Goal: Transaction & Acquisition: Purchase product/service

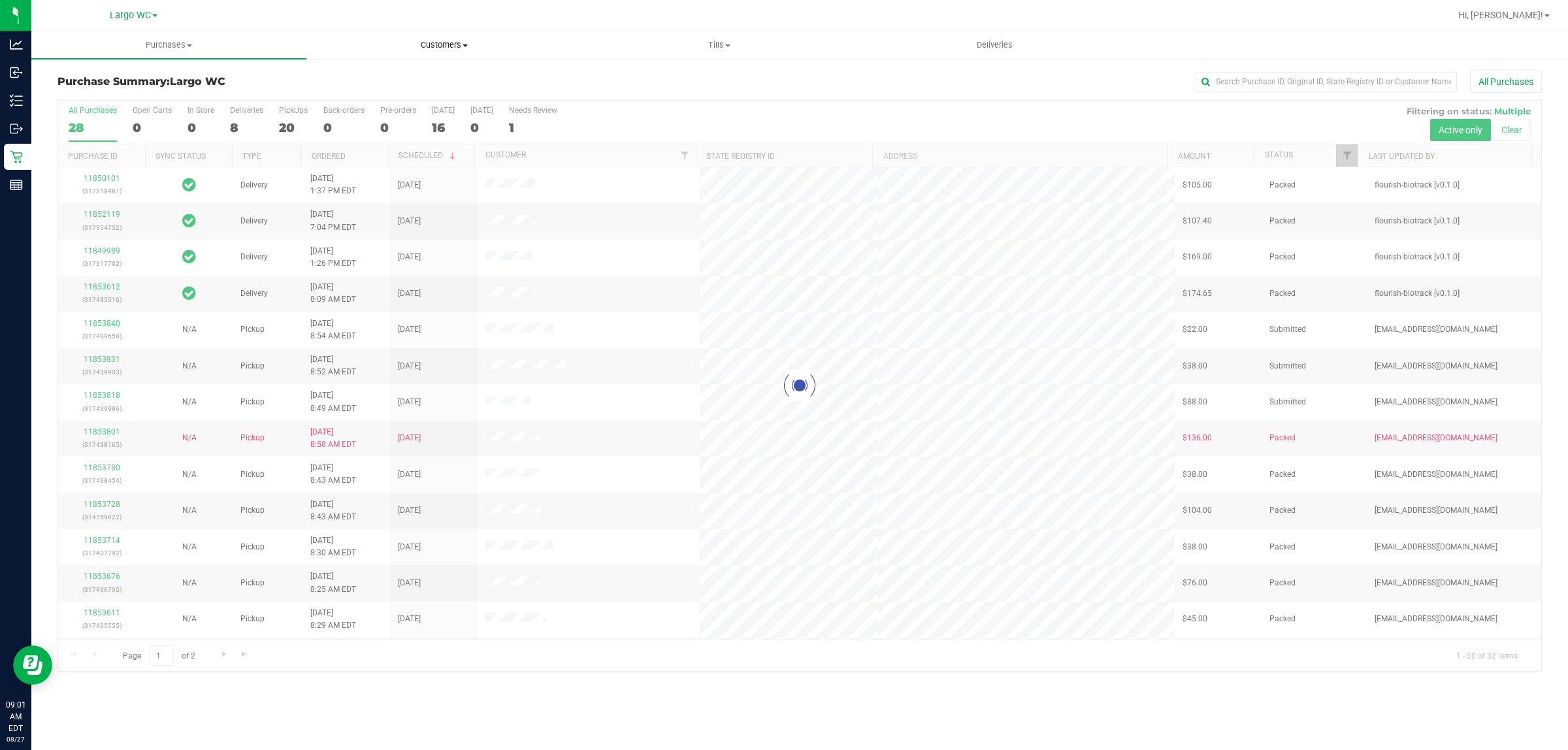
click at [464, 34] on uib-tab-heading "Customers All customers Add a new customer All physicians" at bounding box center [444, 45] width 274 height 26
click at [387, 75] on span "All customers" at bounding box center [354, 79] width 94 height 11
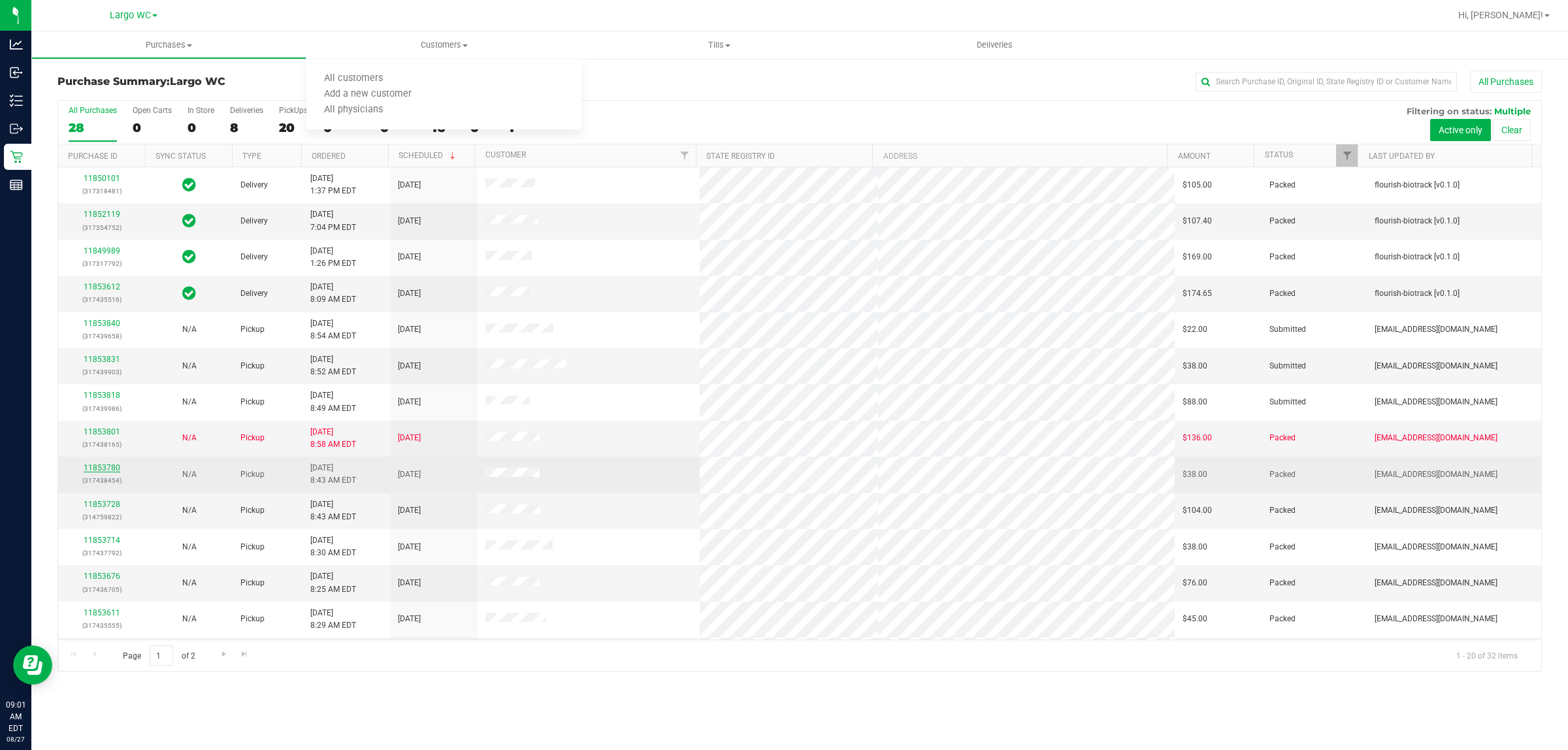
click at [108, 472] on link "11853780" at bounding box center [101, 468] width 37 height 9
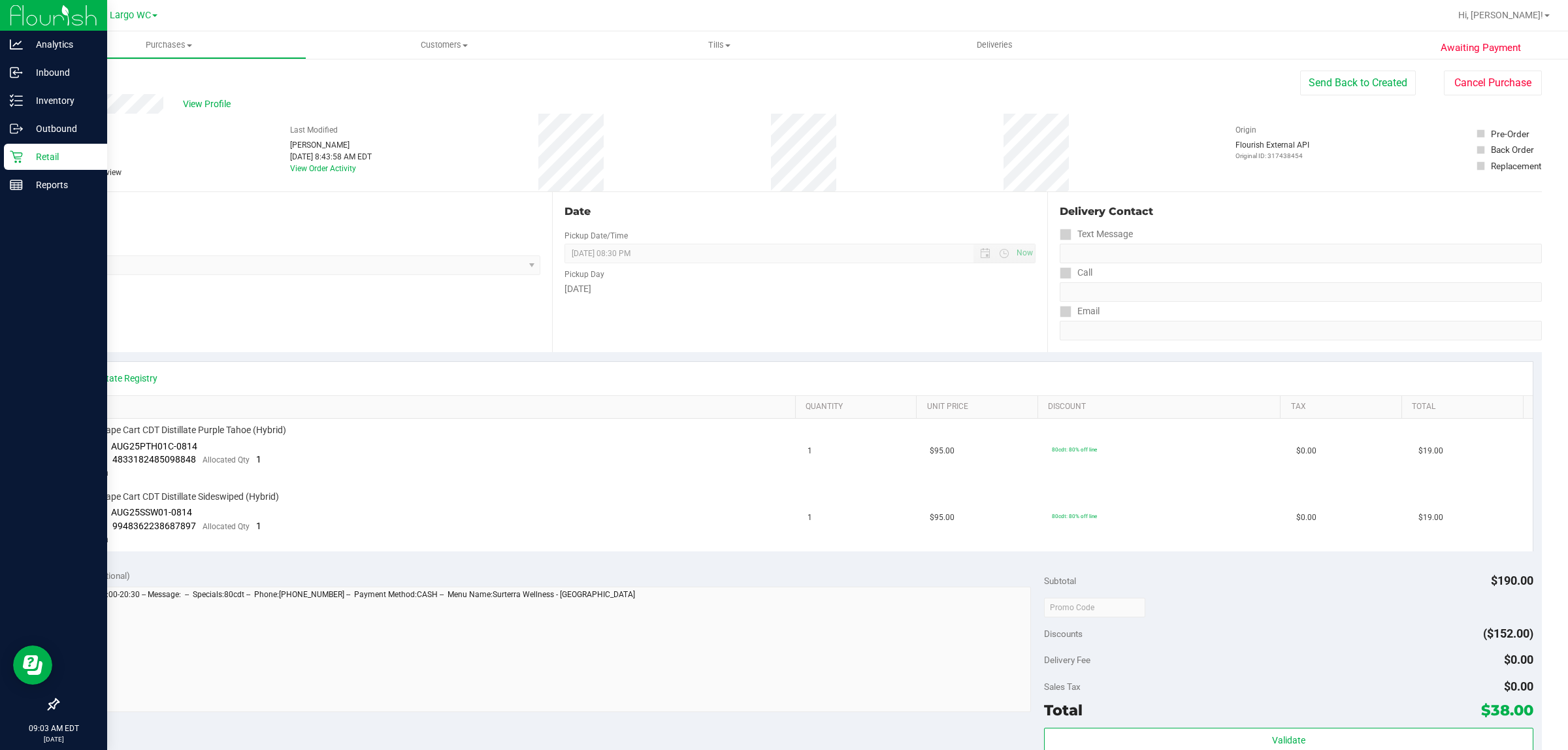
click at [53, 158] on p "Retail" at bounding box center [62, 157] width 79 height 16
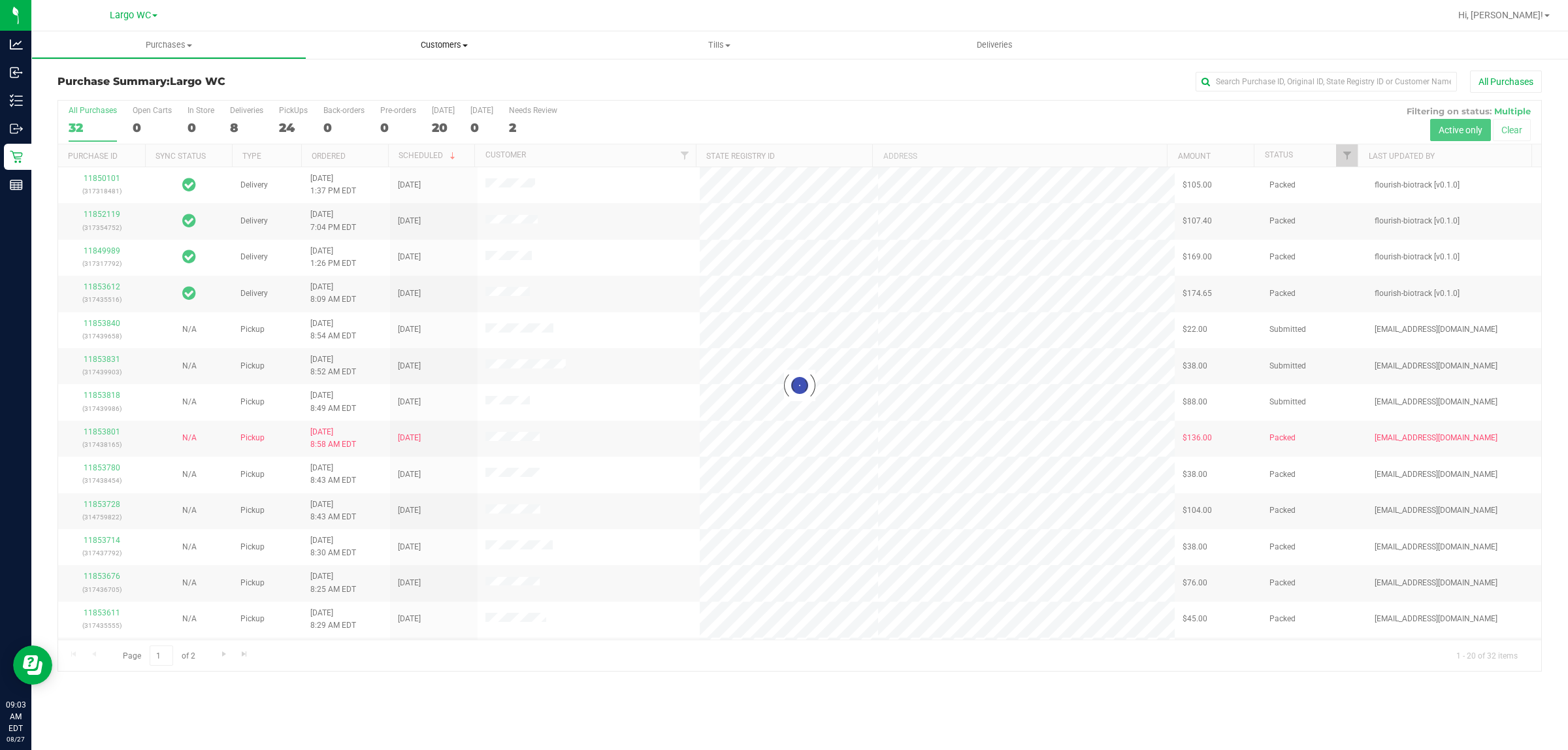
click at [455, 42] on span "Customers" at bounding box center [444, 45] width 275 height 12
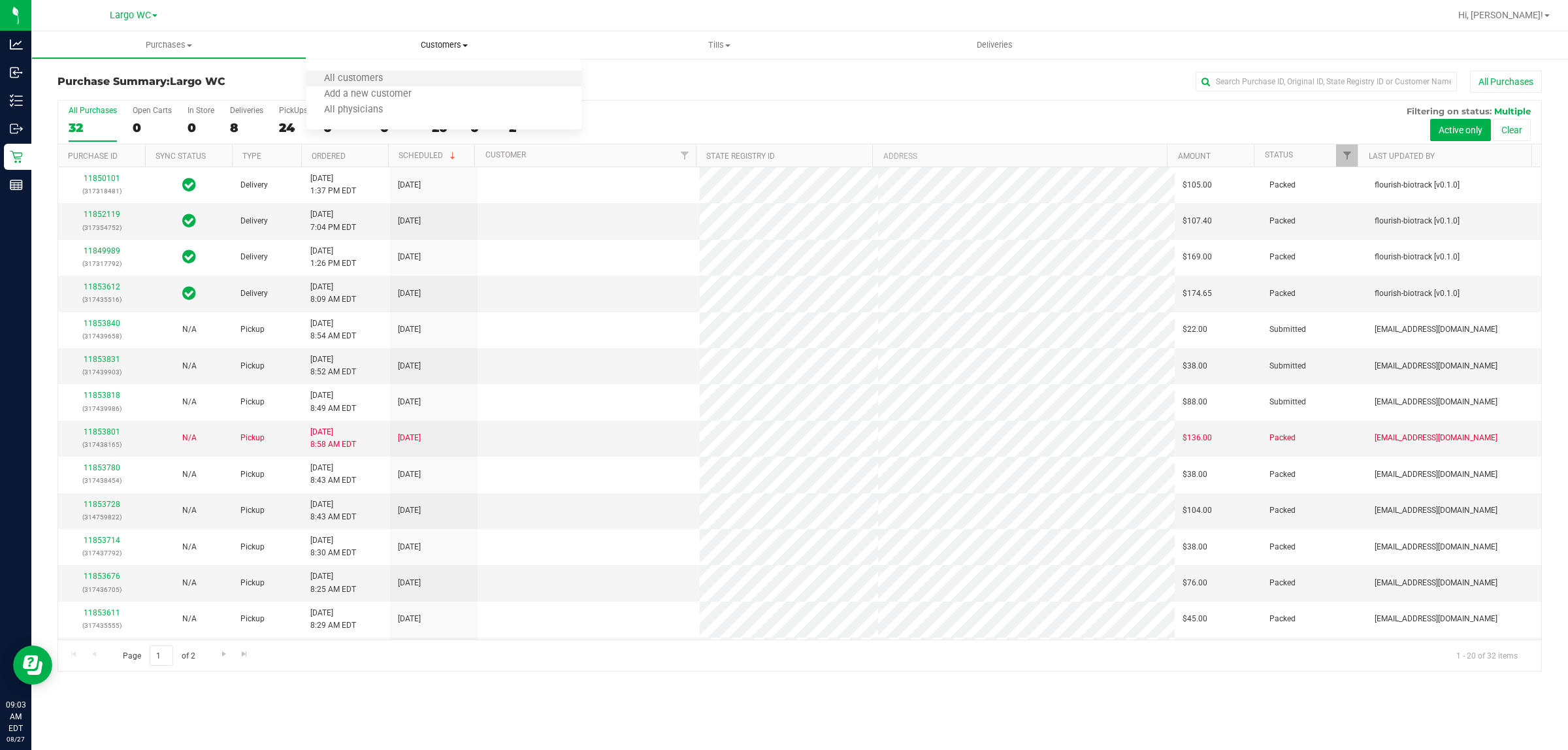
click at [413, 80] on li "All customers" at bounding box center [444, 79] width 275 height 16
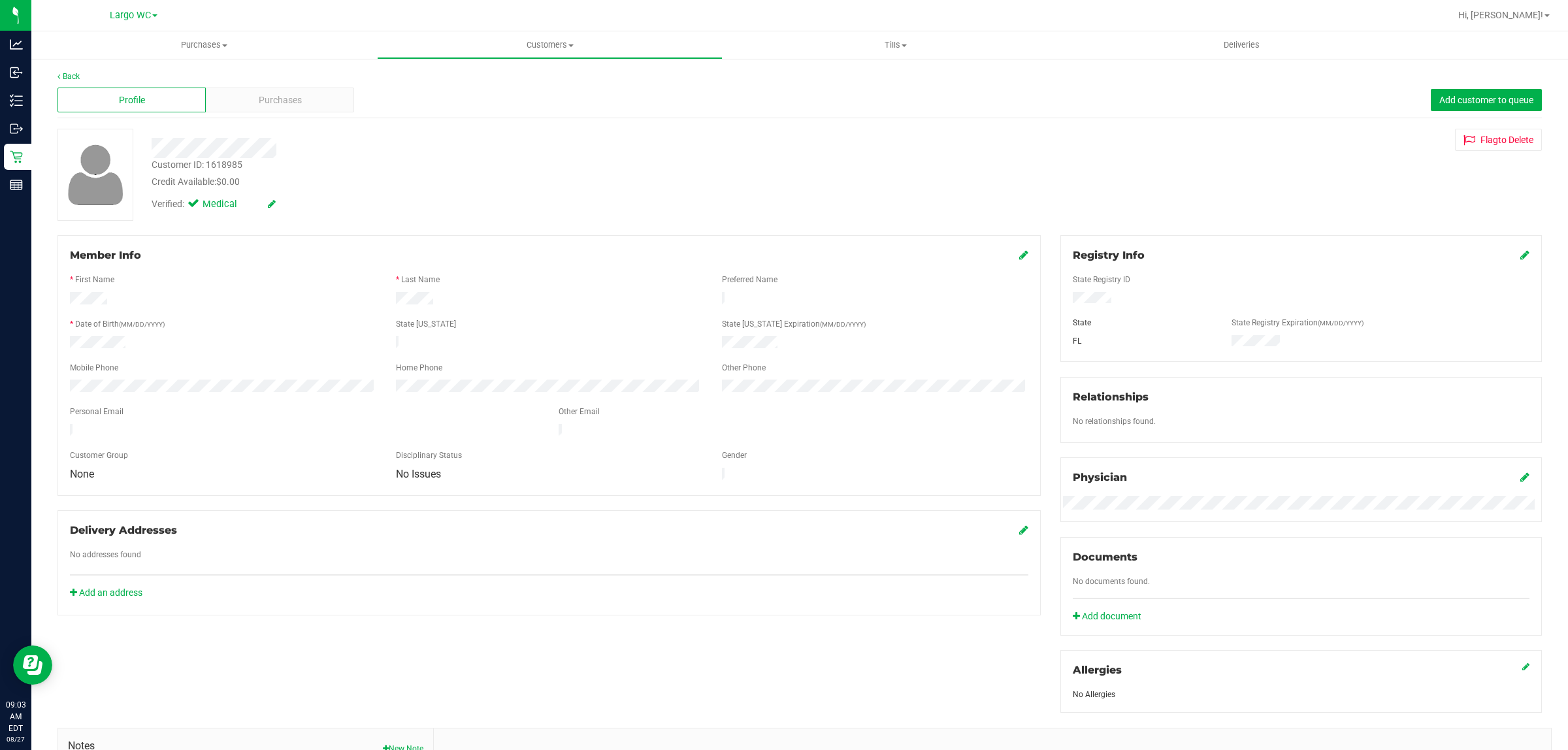
click at [320, 118] on div "Profile Purchases Add customer to queue" at bounding box center [799, 101] width 1485 height 36
click at [322, 101] on div "Purchases" at bounding box center [280, 100] width 149 height 25
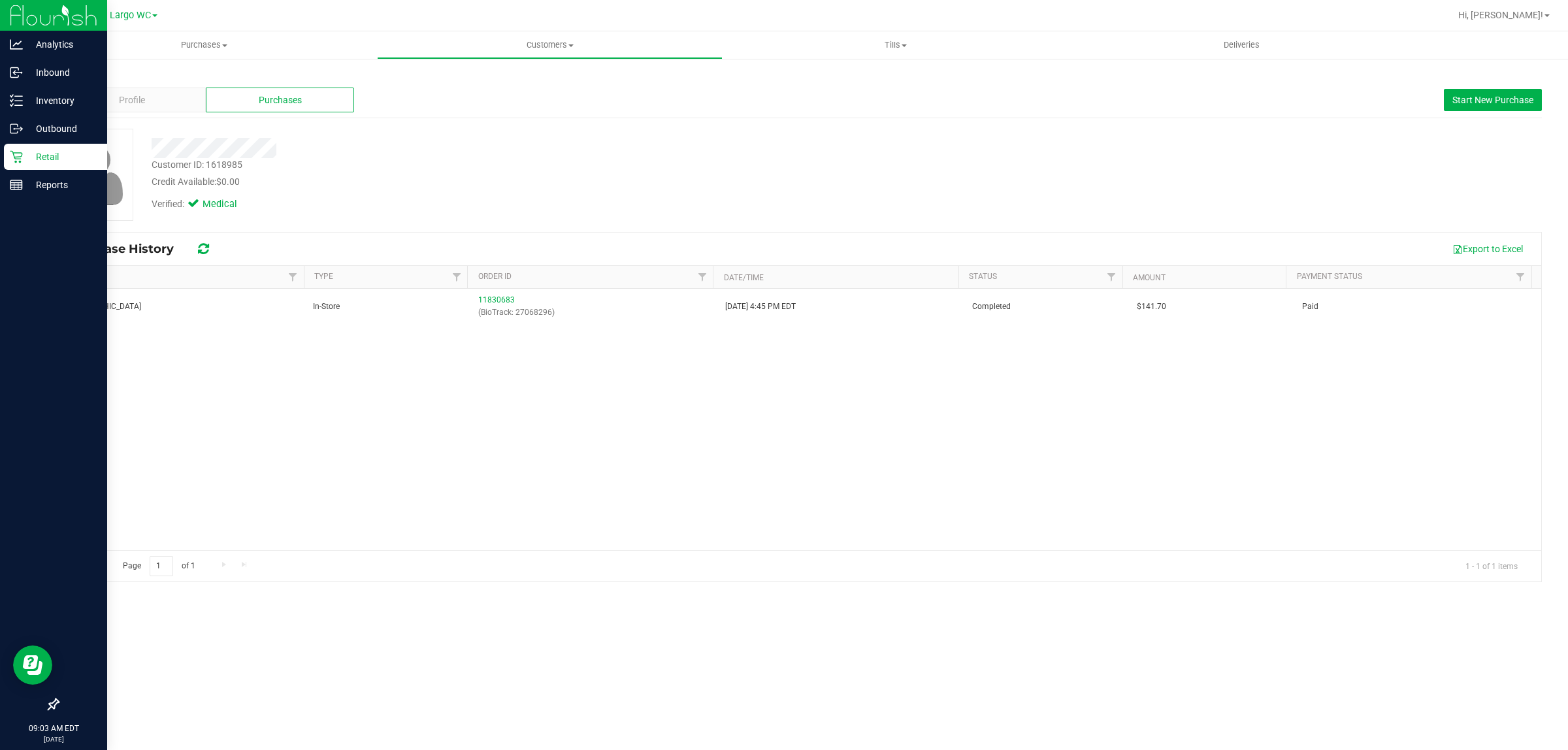
click at [60, 157] on p "Retail" at bounding box center [62, 157] width 79 height 16
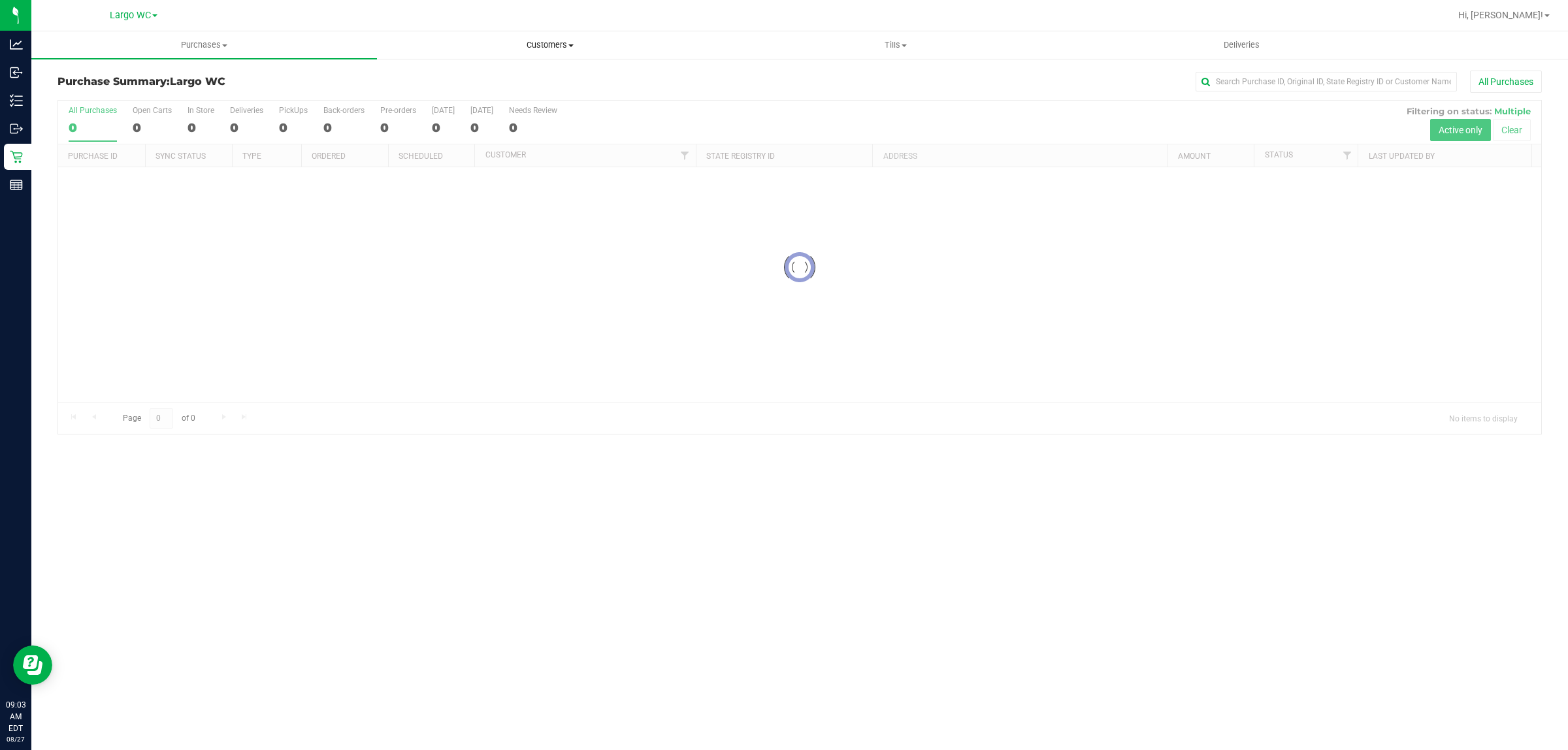
click at [550, 37] on uib-tab-heading "Customers All customers Add a new customer All physicians" at bounding box center [550, 45] width 344 height 26
click at [459, 77] on span "All customers" at bounding box center [424, 79] width 94 height 11
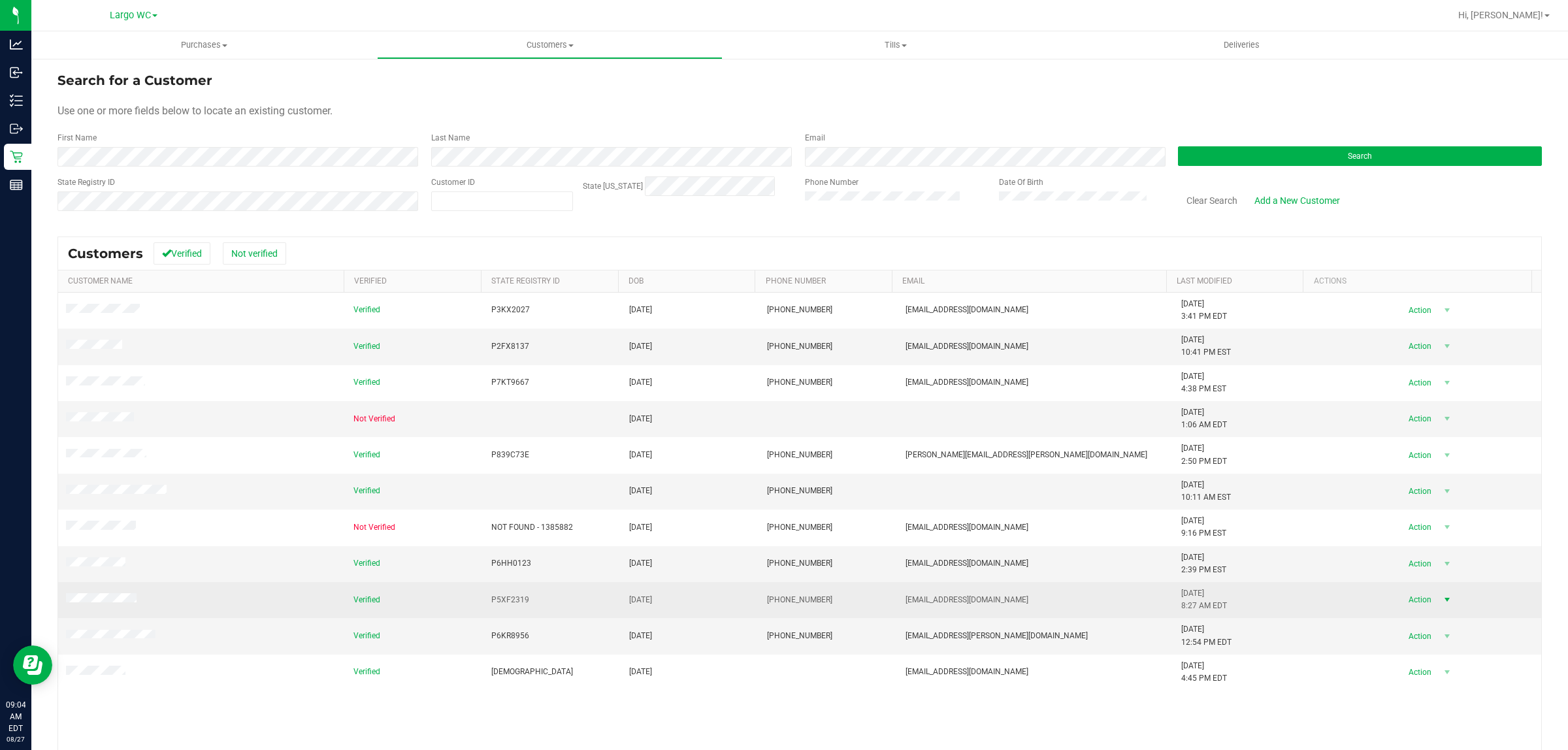
click at [1254, 600] on span "Action" at bounding box center [1418, 600] width 42 height 18
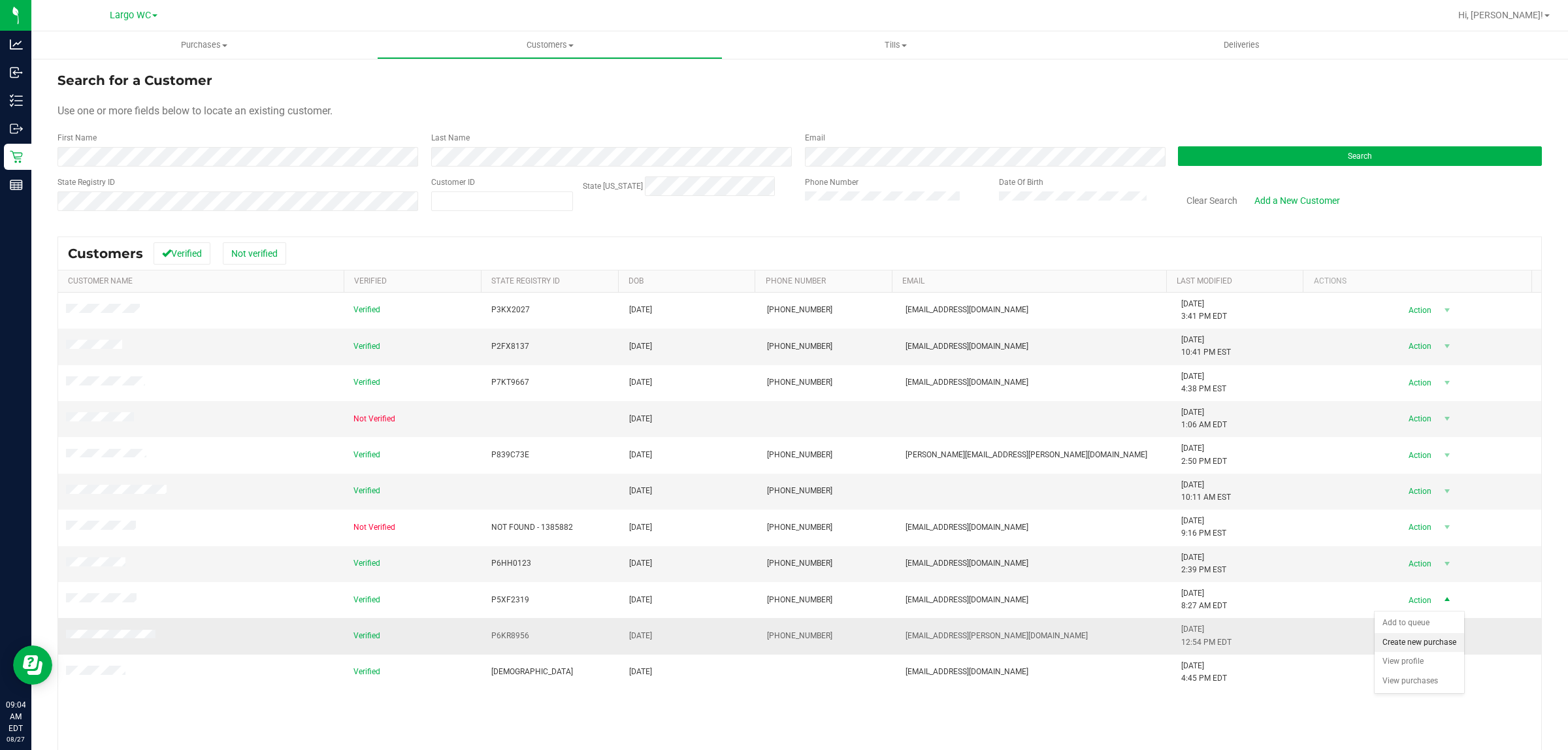
click at [1254, 600] on li "Create new purchase" at bounding box center [1419, 643] width 90 height 20
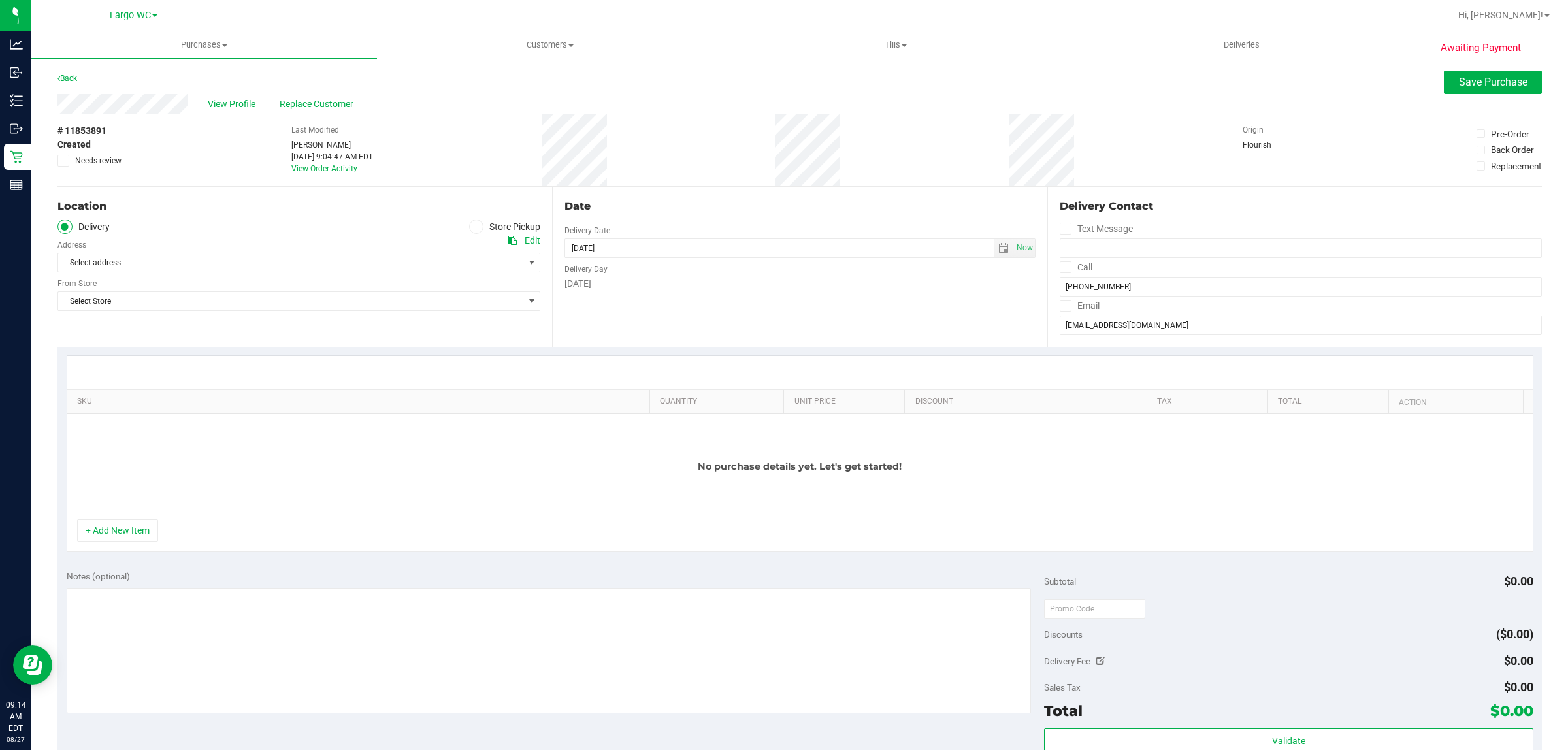
click at [472, 226] on icon at bounding box center [476, 226] width 8 height 0
click at [0, 0] on input "Store Pickup" at bounding box center [0, 0] width 0 height 0
click at [401, 262] on span "Select Store" at bounding box center [291, 263] width 465 height 18
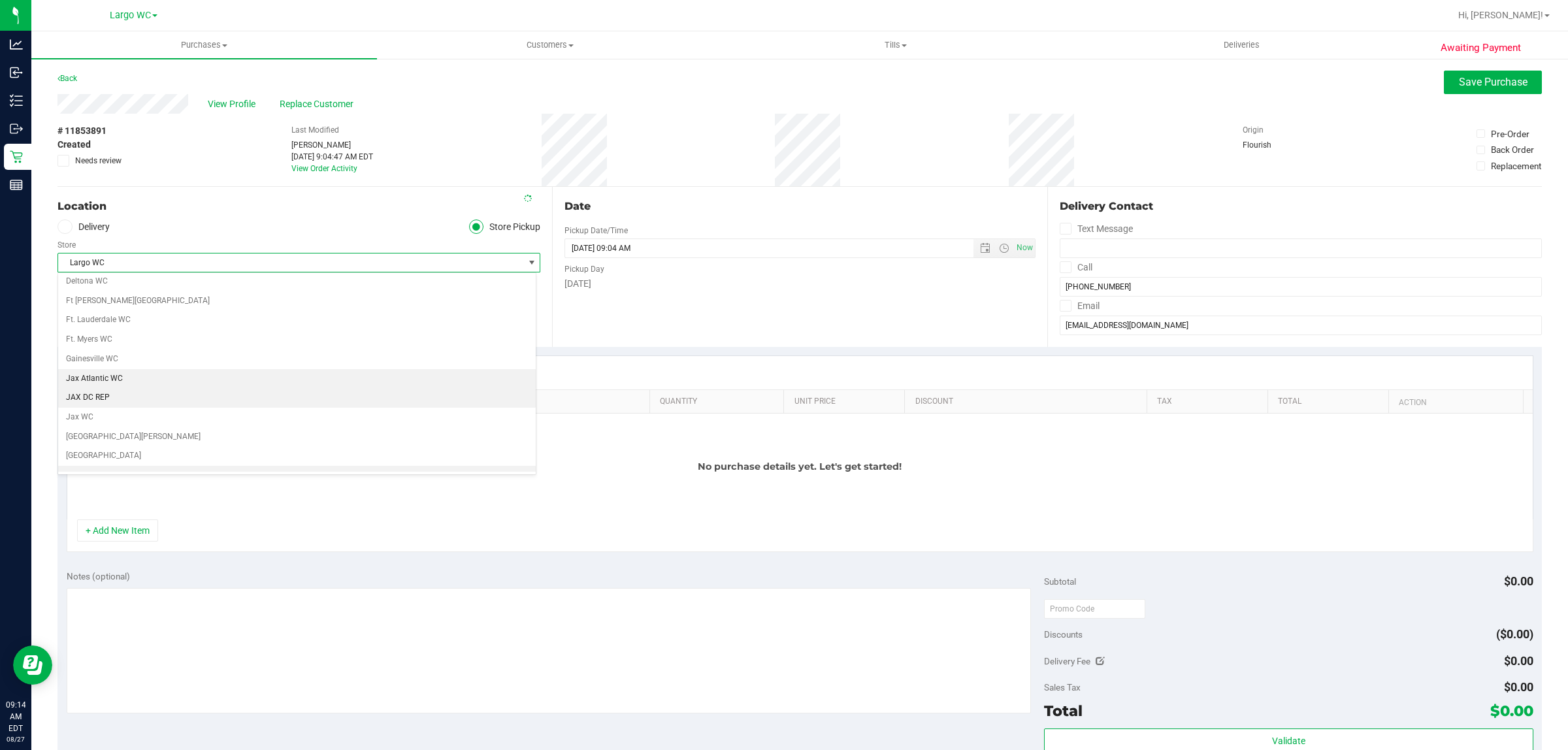
scroll to position [218, 0]
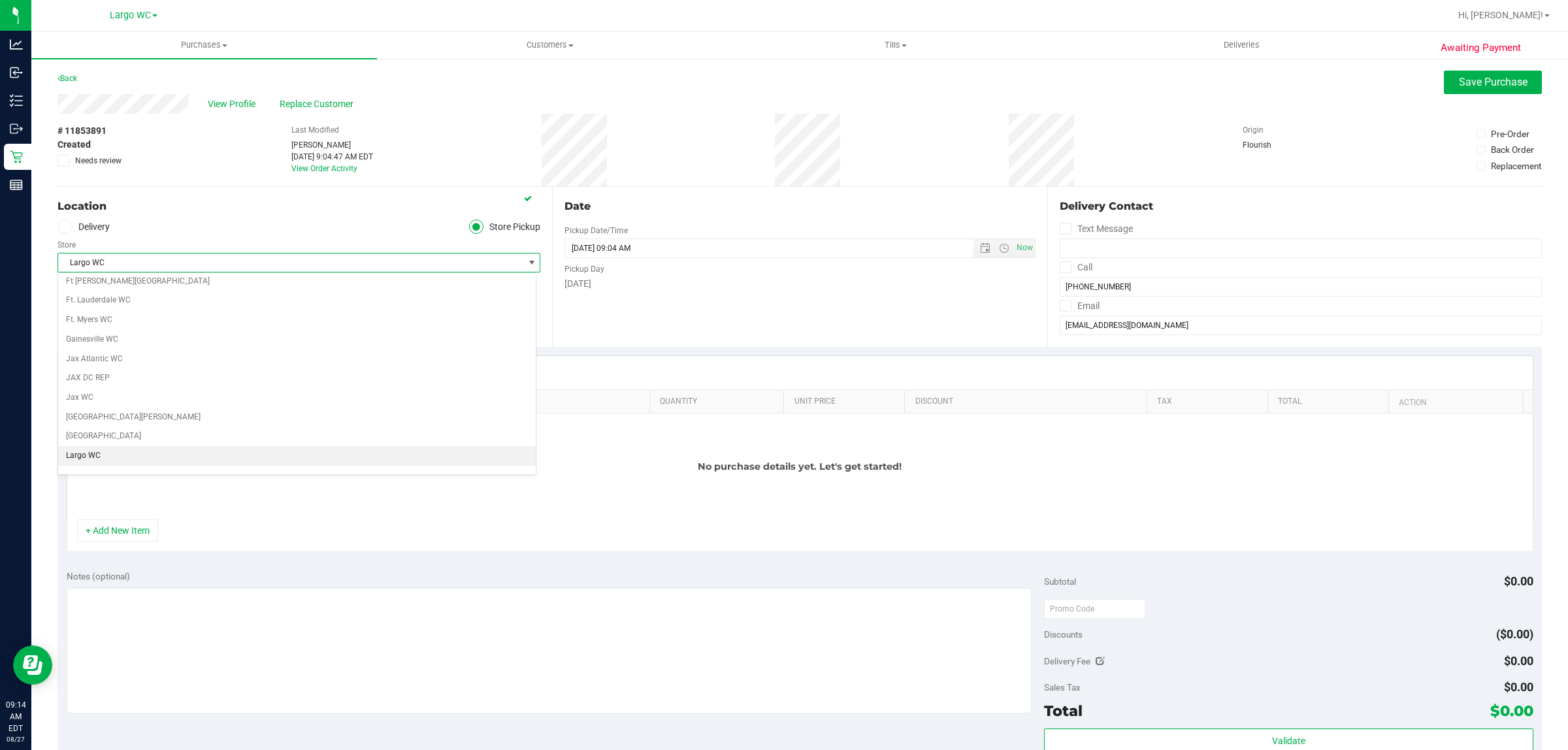
drag, startPoint x: 200, startPoint y: 462, endPoint x: 222, endPoint y: 453, distance: 23.8
click at [201, 462] on li "Largo WC" at bounding box center [297, 456] width 478 height 20
click at [132, 542] on button "+ Add New Item" at bounding box center [117, 531] width 81 height 22
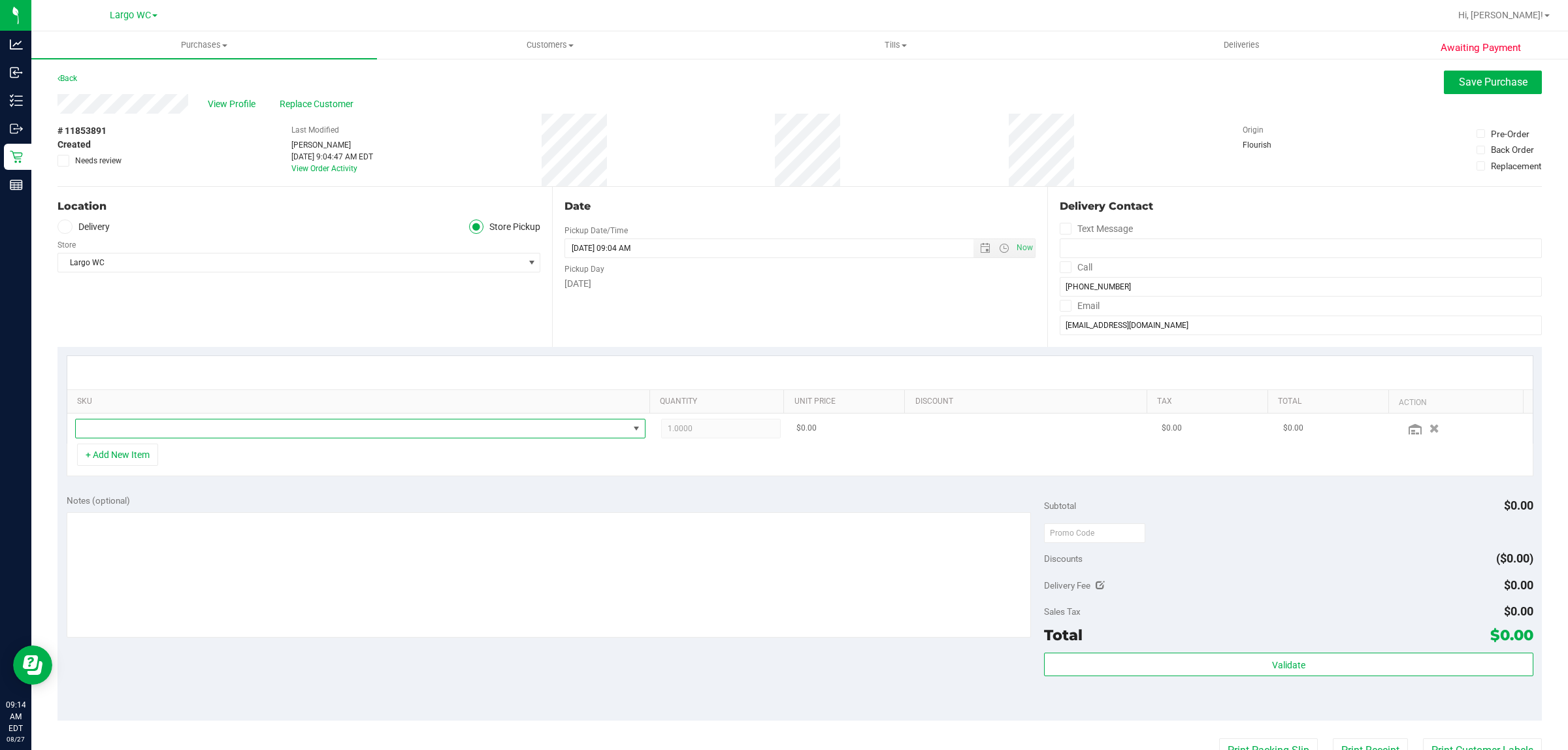
click at [215, 425] on span "NO DATA FOUND" at bounding box center [351, 428] width 553 height 18
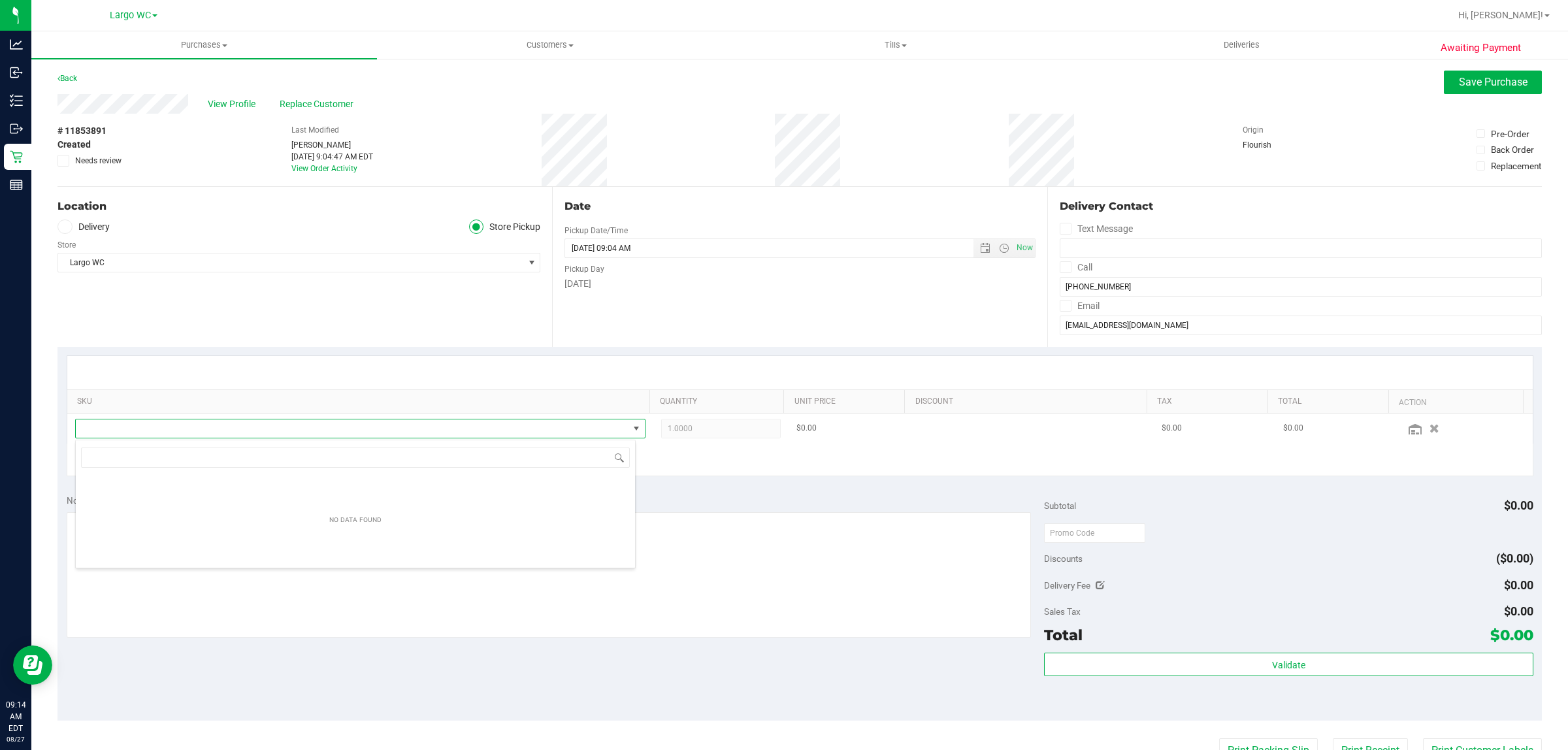
scroll to position [20, 560]
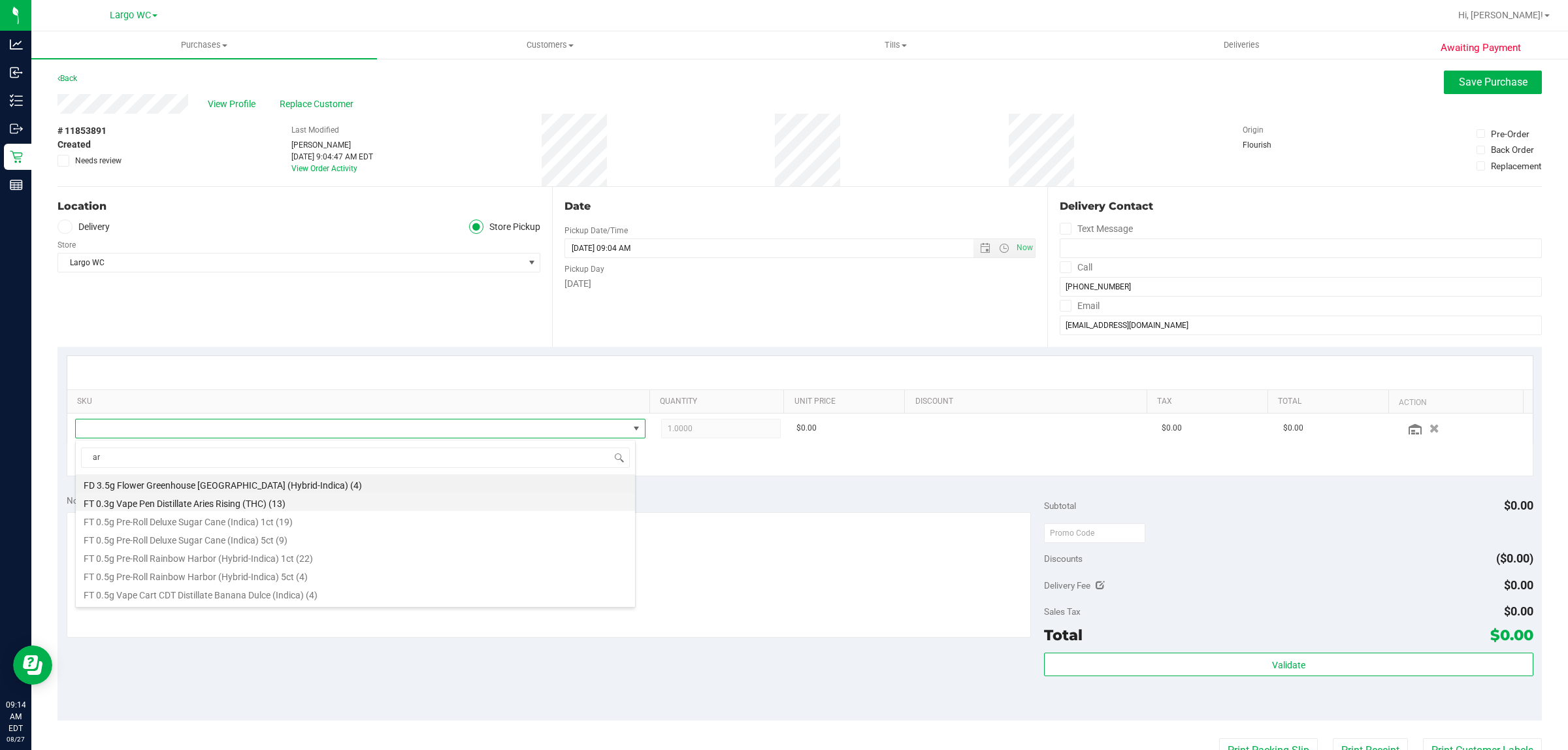
type input "arz"
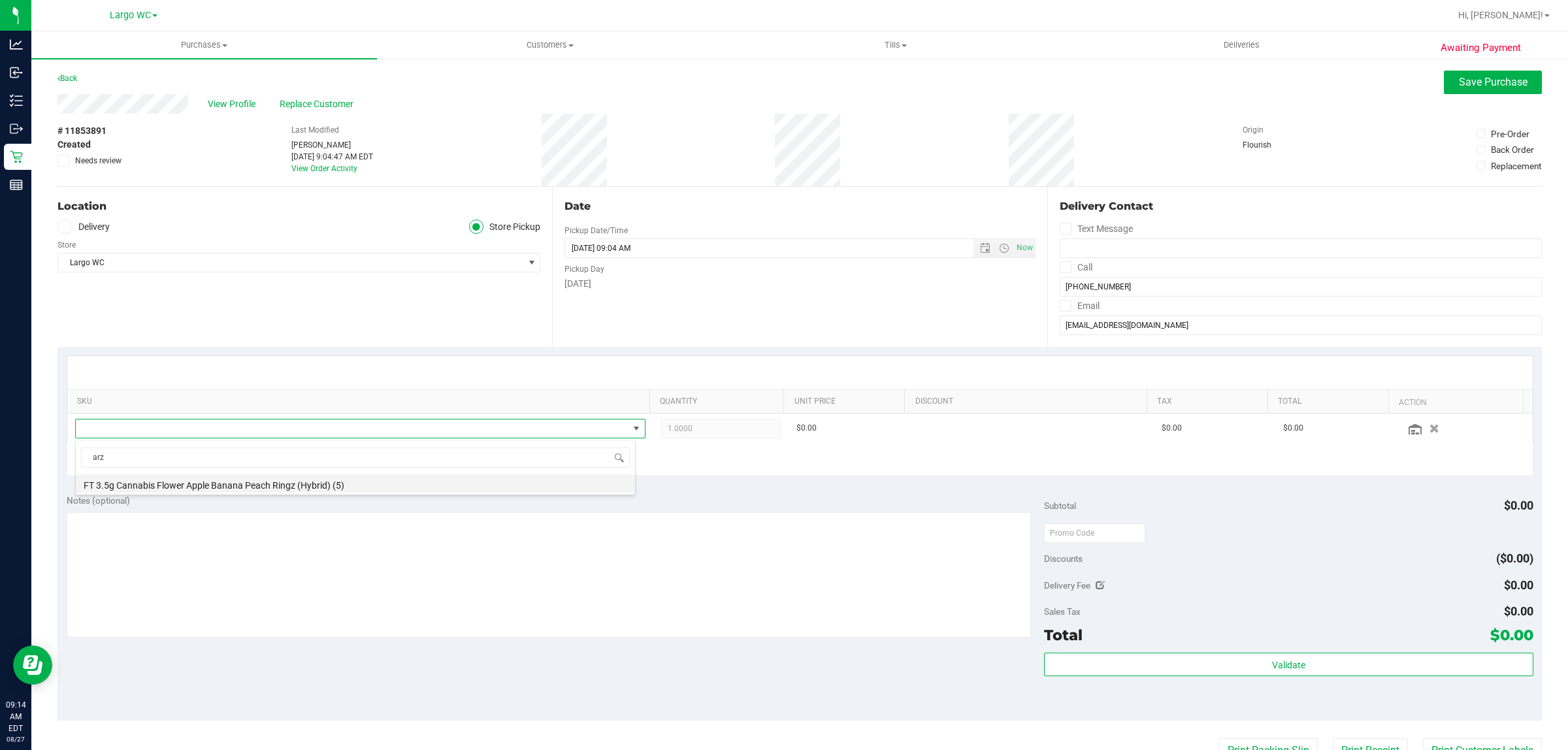
click at [339, 487] on li "FT 3.5g Cannabis Flower Apple Banana Peach Ringz (Hybrid) (5)" at bounding box center [355, 483] width 560 height 18
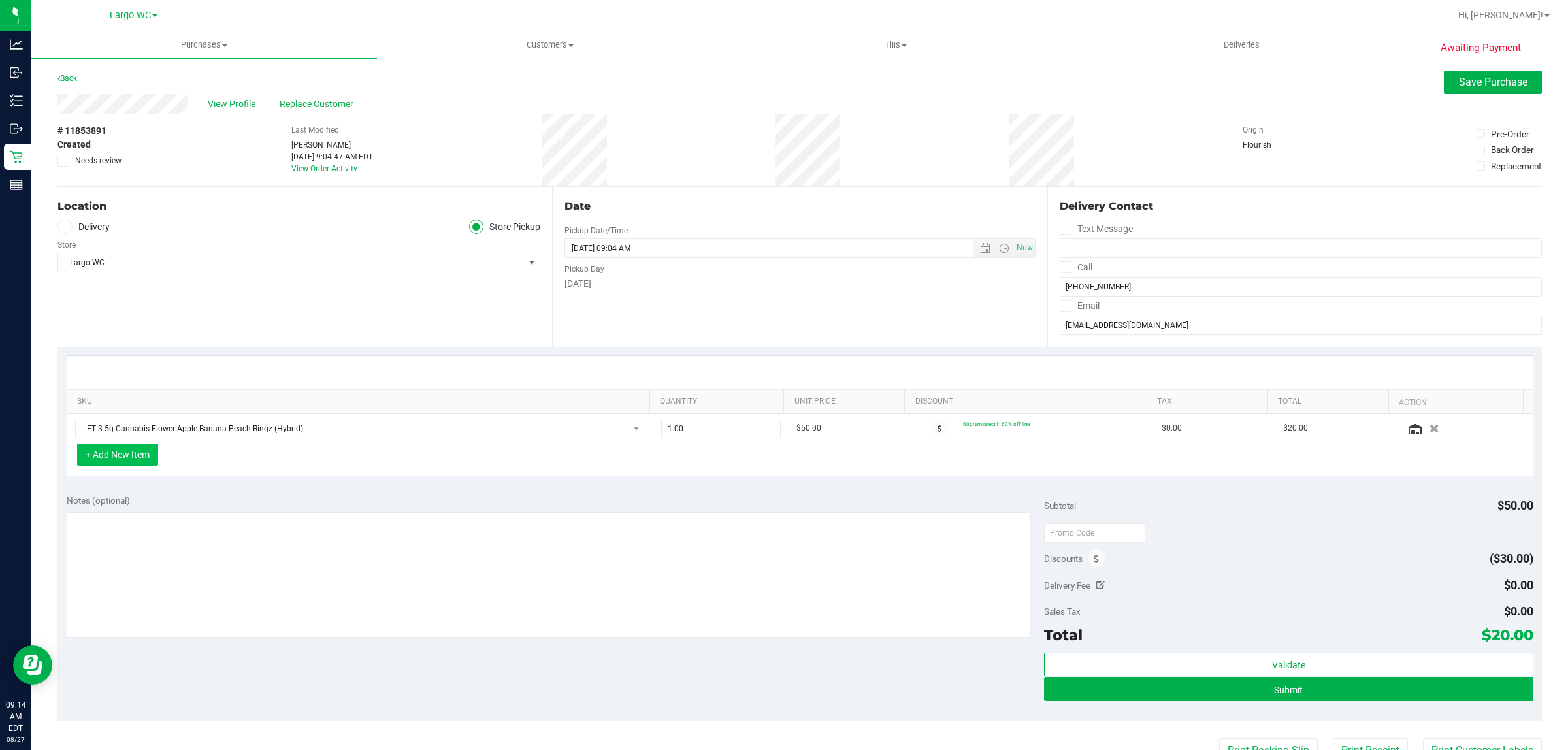
click at [134, 454] on button "+ Add New Item" at bounding box center [117, 454] width 81 height 22
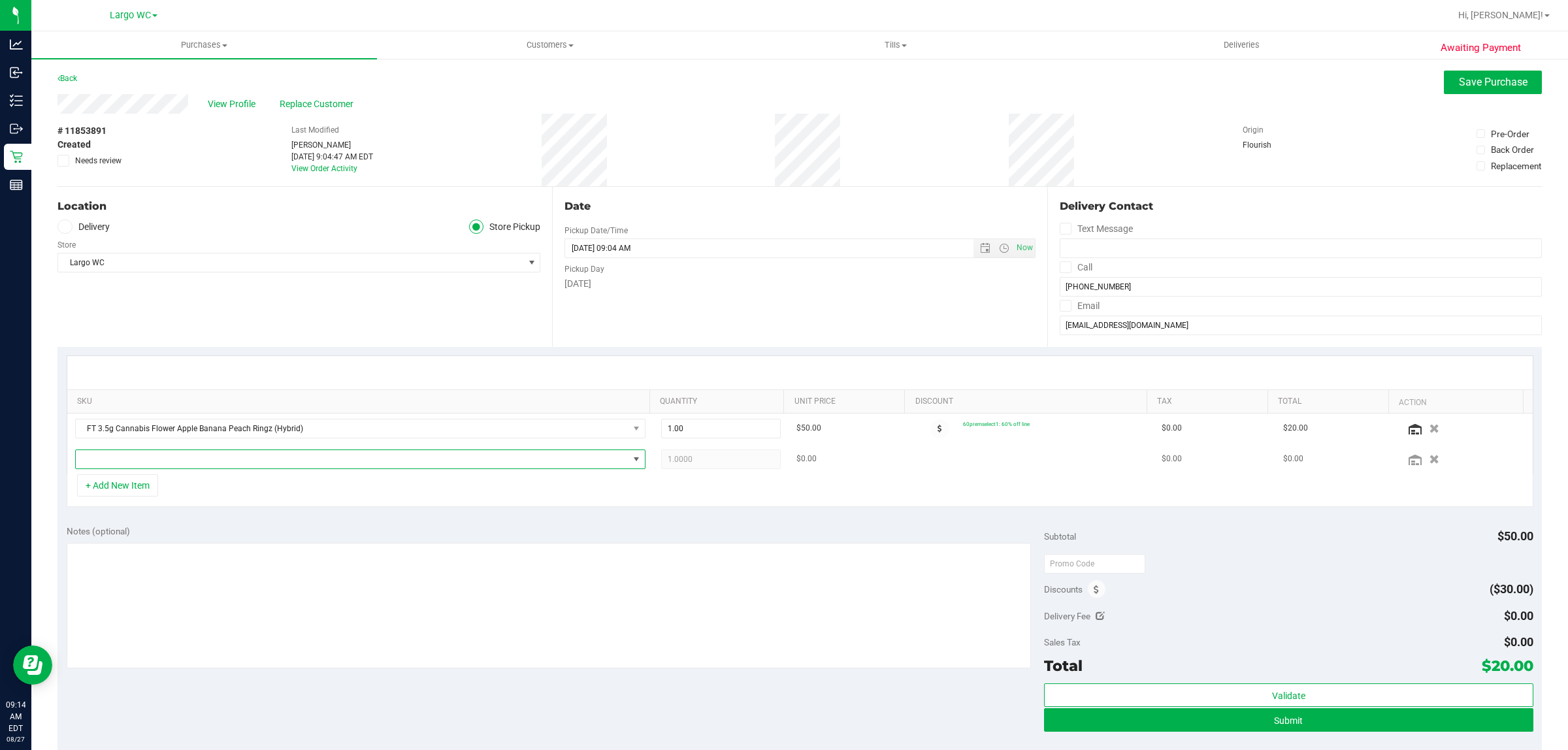
click at [185, 464] on span "NO DATA FOUND" at bounding box center [351, 459] width 553 height 18
type input "t"
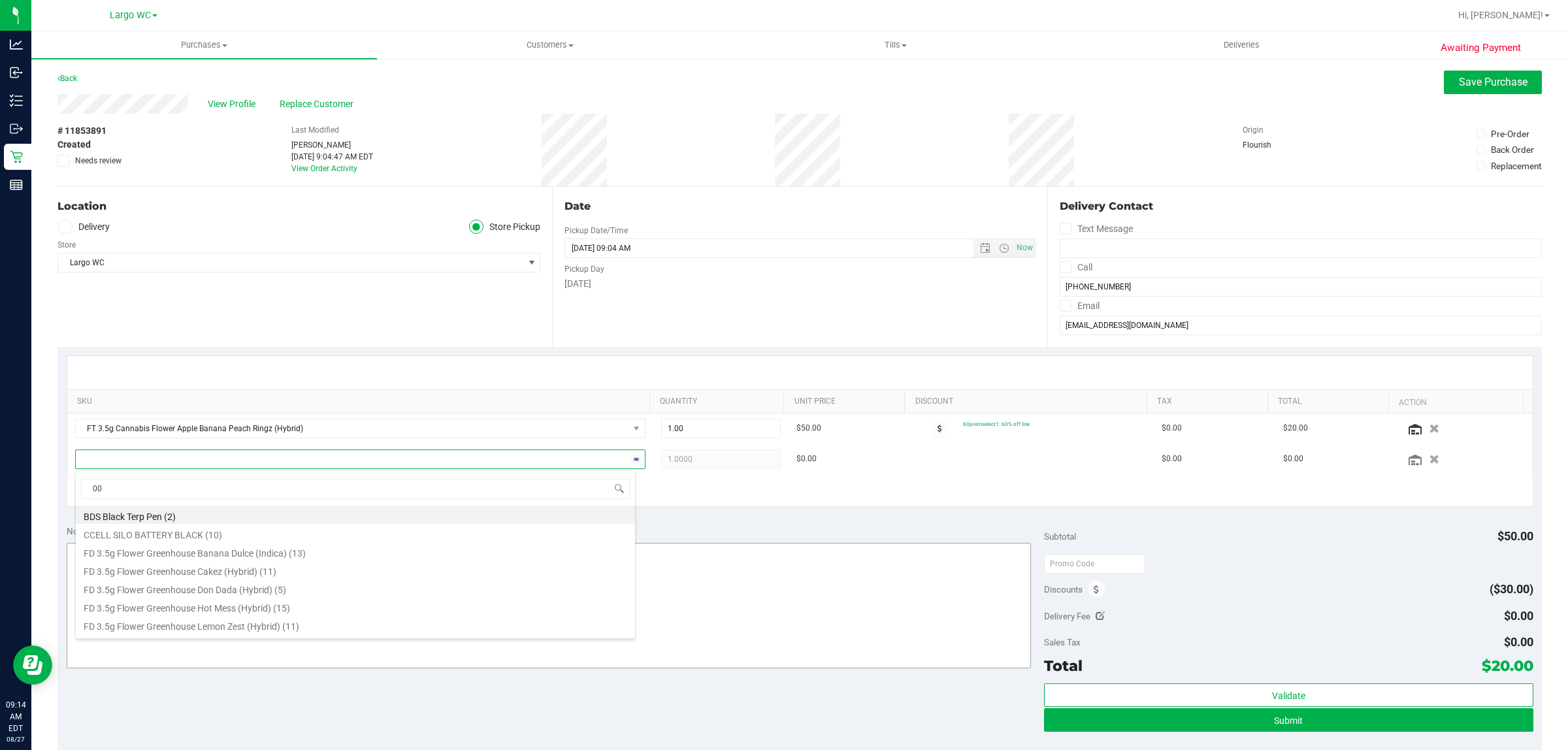
type input "007"
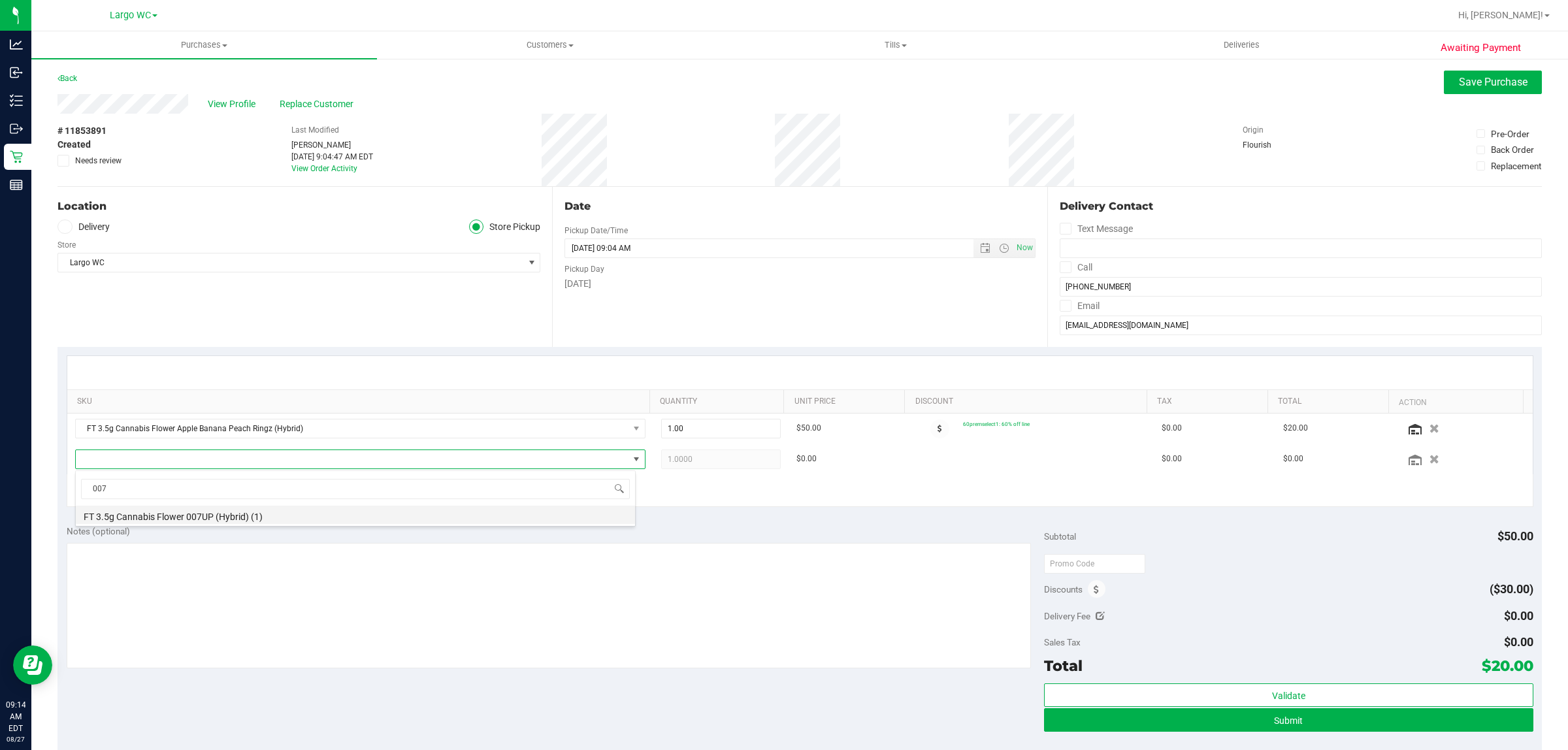
click at [315, 517] on li "FT 3.5g Cannabis Flower 007UP (Hybrid) (1)" at bounding box center [355, 514] width 560 height 18
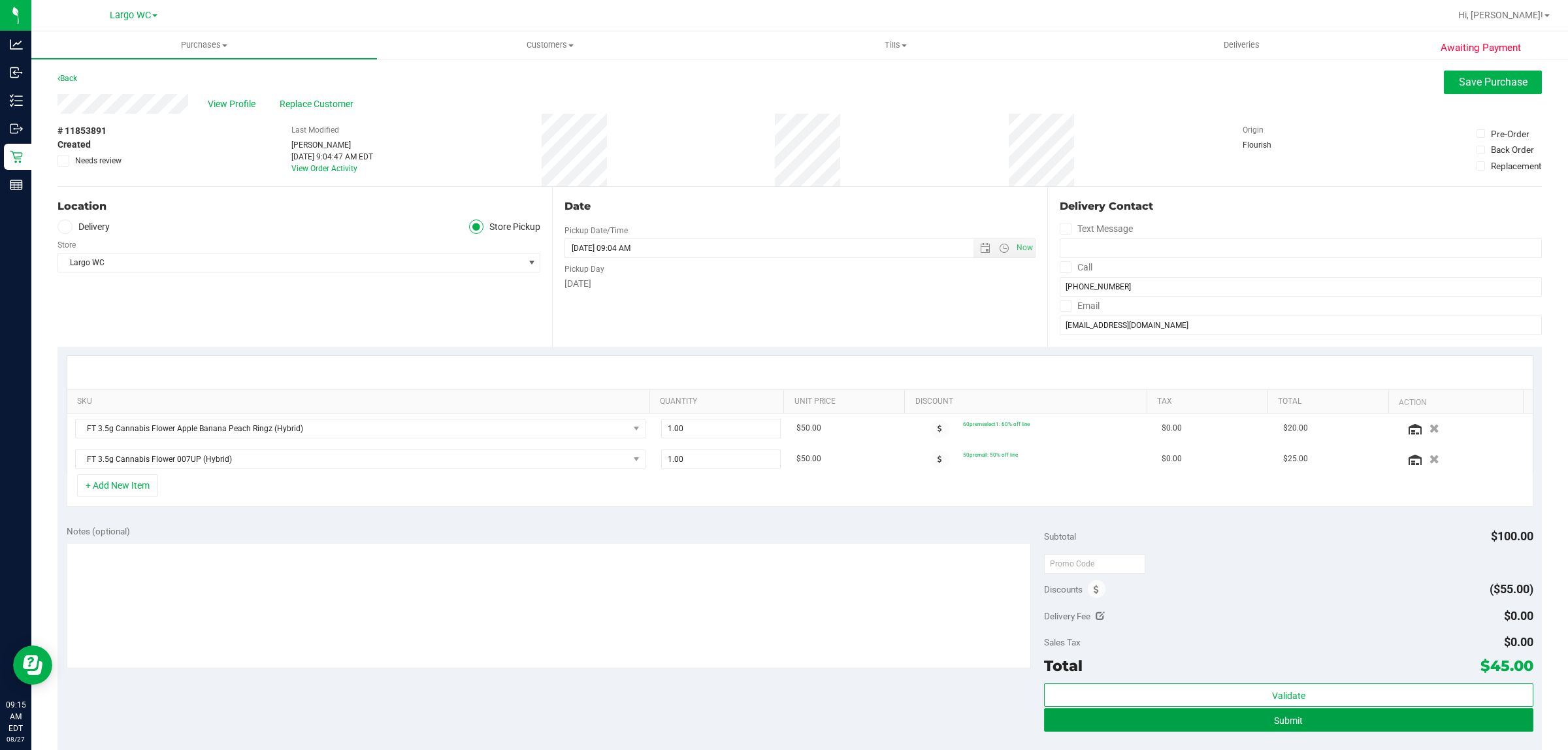
click at [1094, 600] on button "Submit" at bounding box center [1288, 720] width 489 height 24
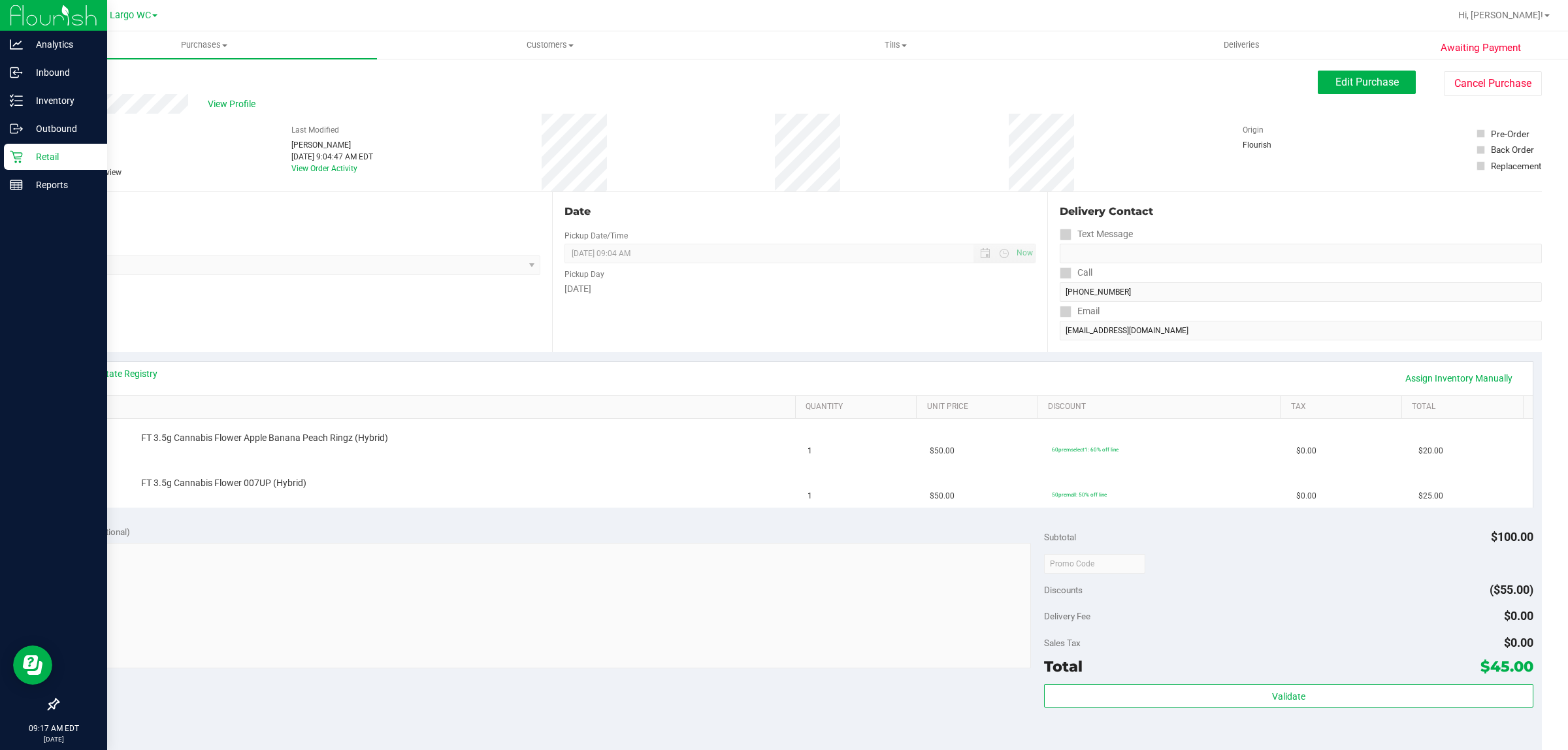
click at [28, 157] on p "Retail" at bounding box center [62, 157] width 79 height 16
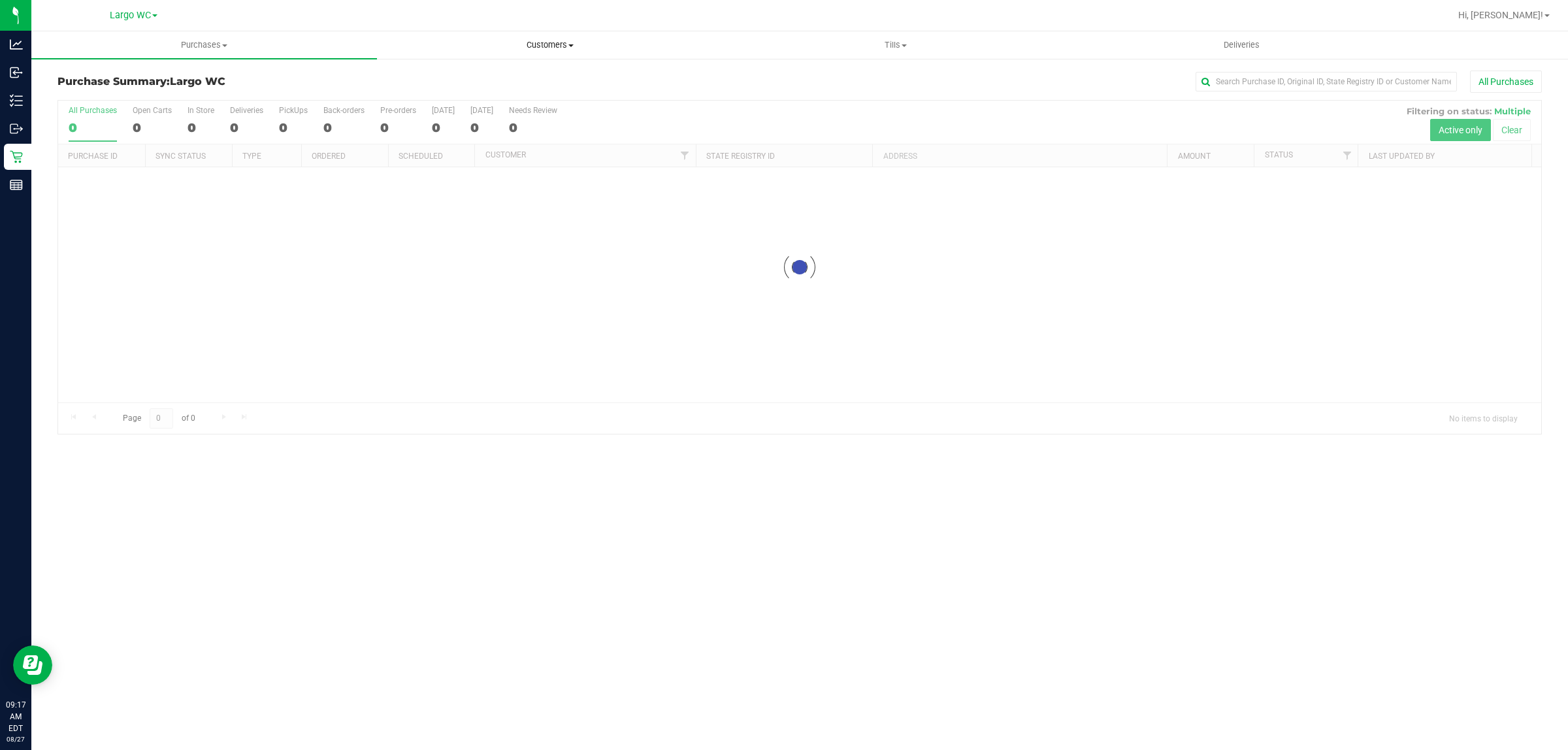
click at [528, 41] on span "Customers" at bounding box center [550, 45] width 344 height 12
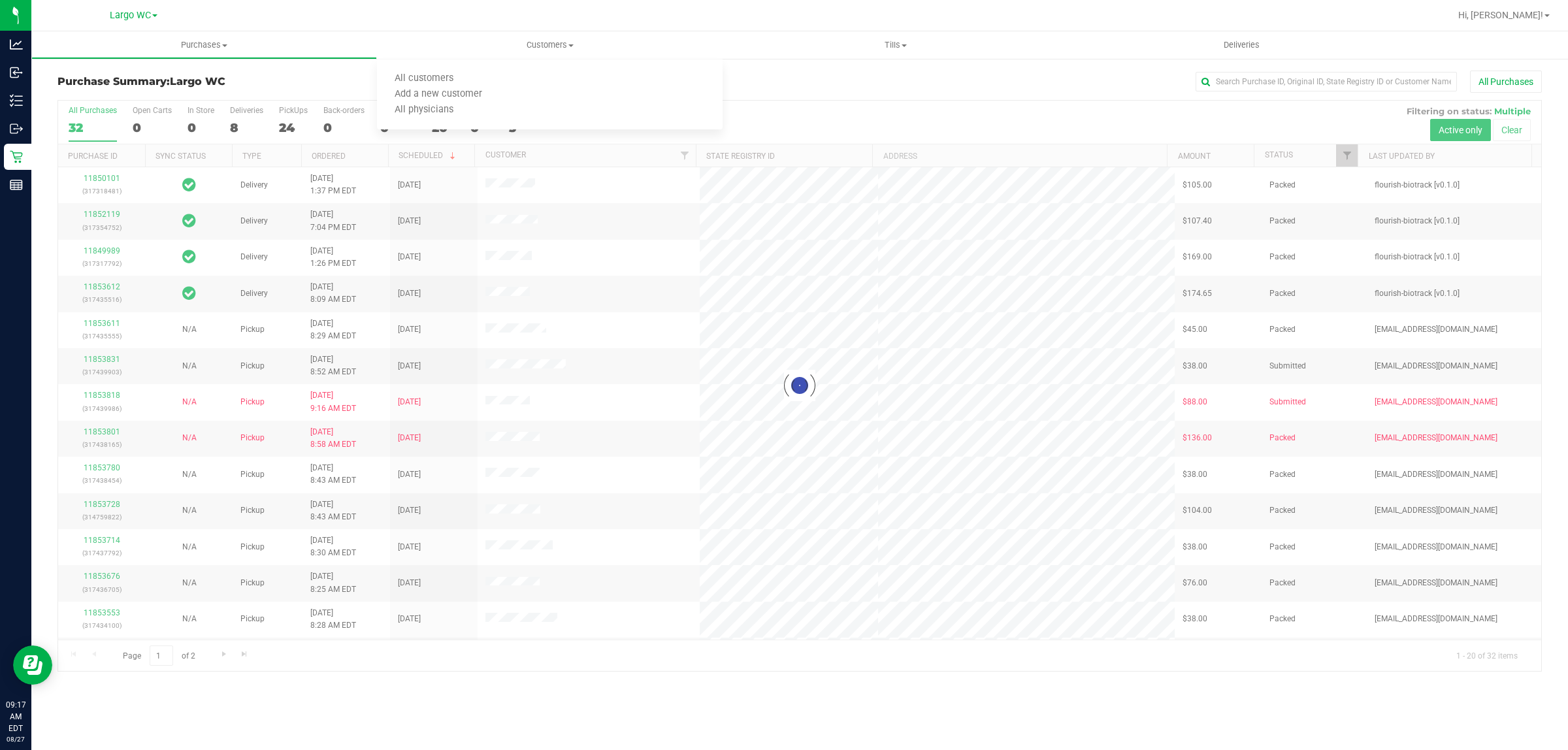
click at [341, 465] on div at bounding box center [799, 386] width 1483 height 571
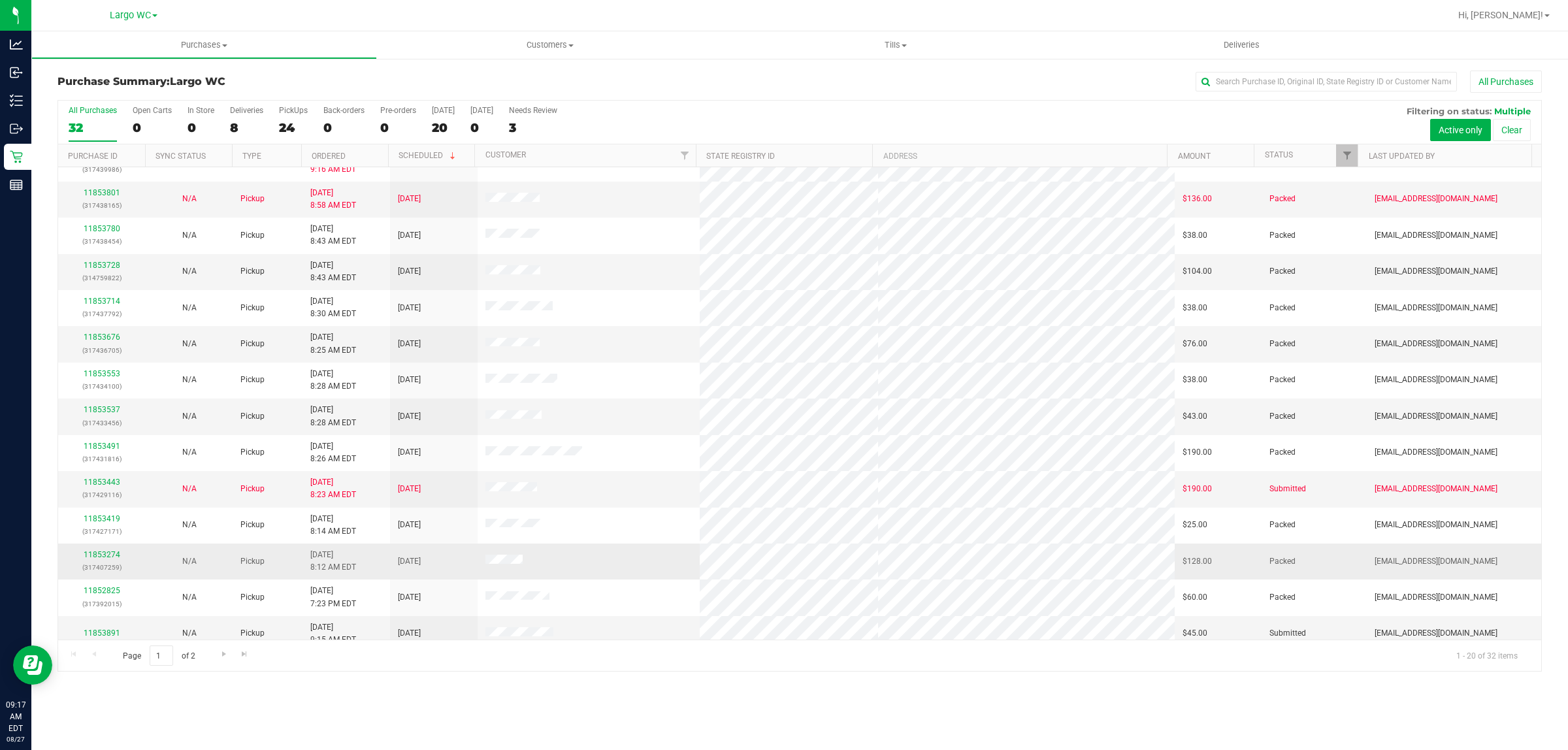
scroll to position [253, 0]
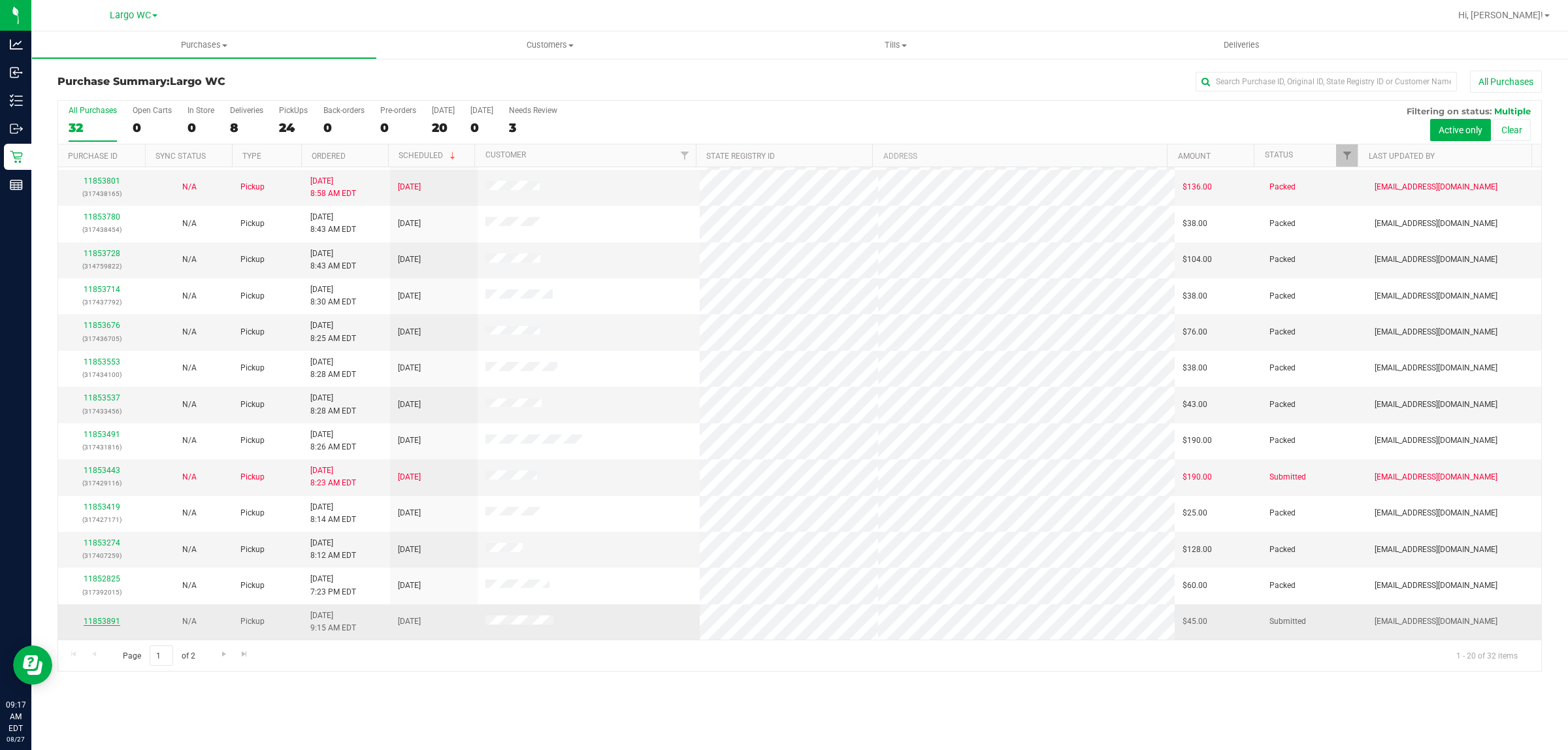
click at [94, 600] on link "11853891" at bounding box center [101, 622] width 37 height 9
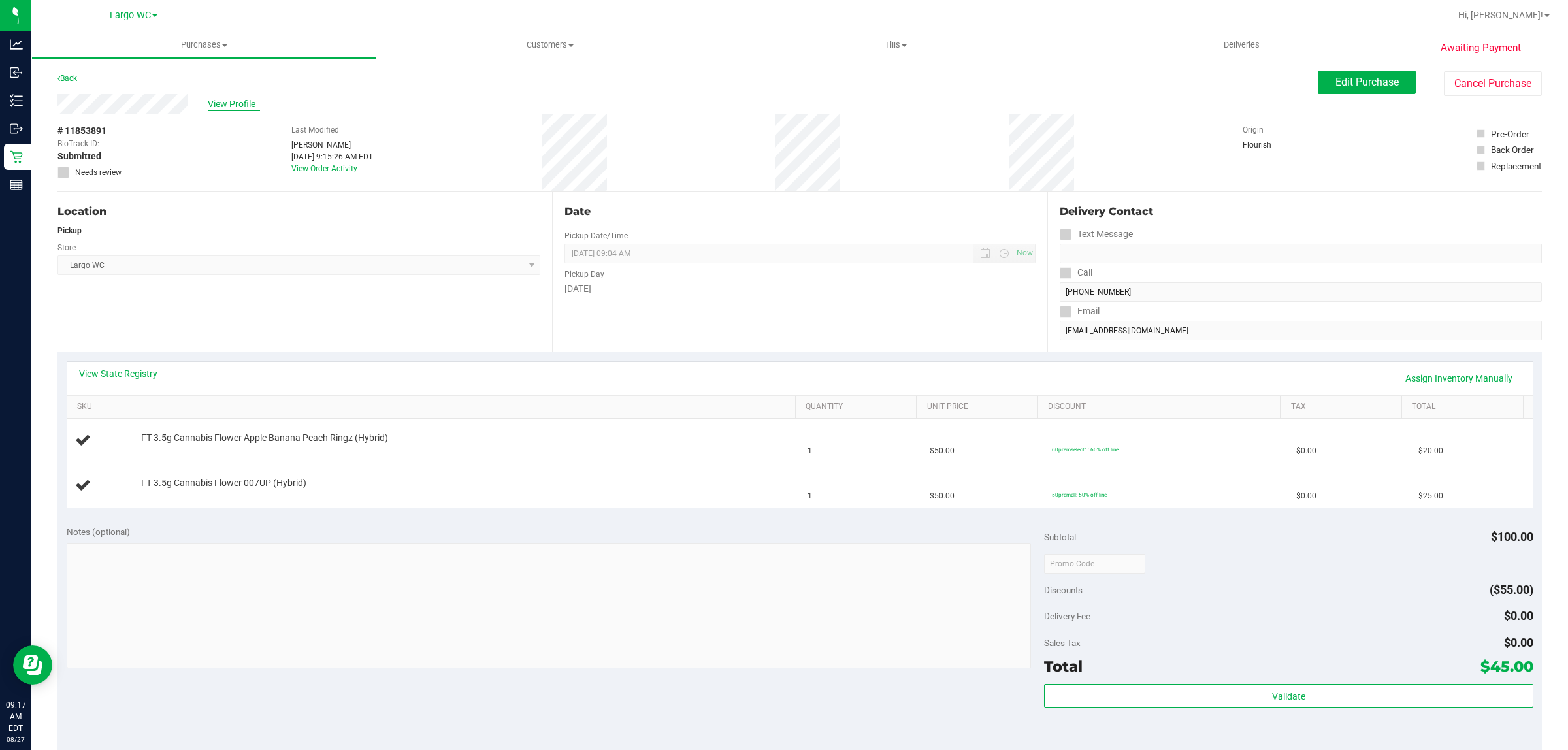
click at [249, 101] on span "View Profile" at bounding box center [233, 104] width 53 height 13
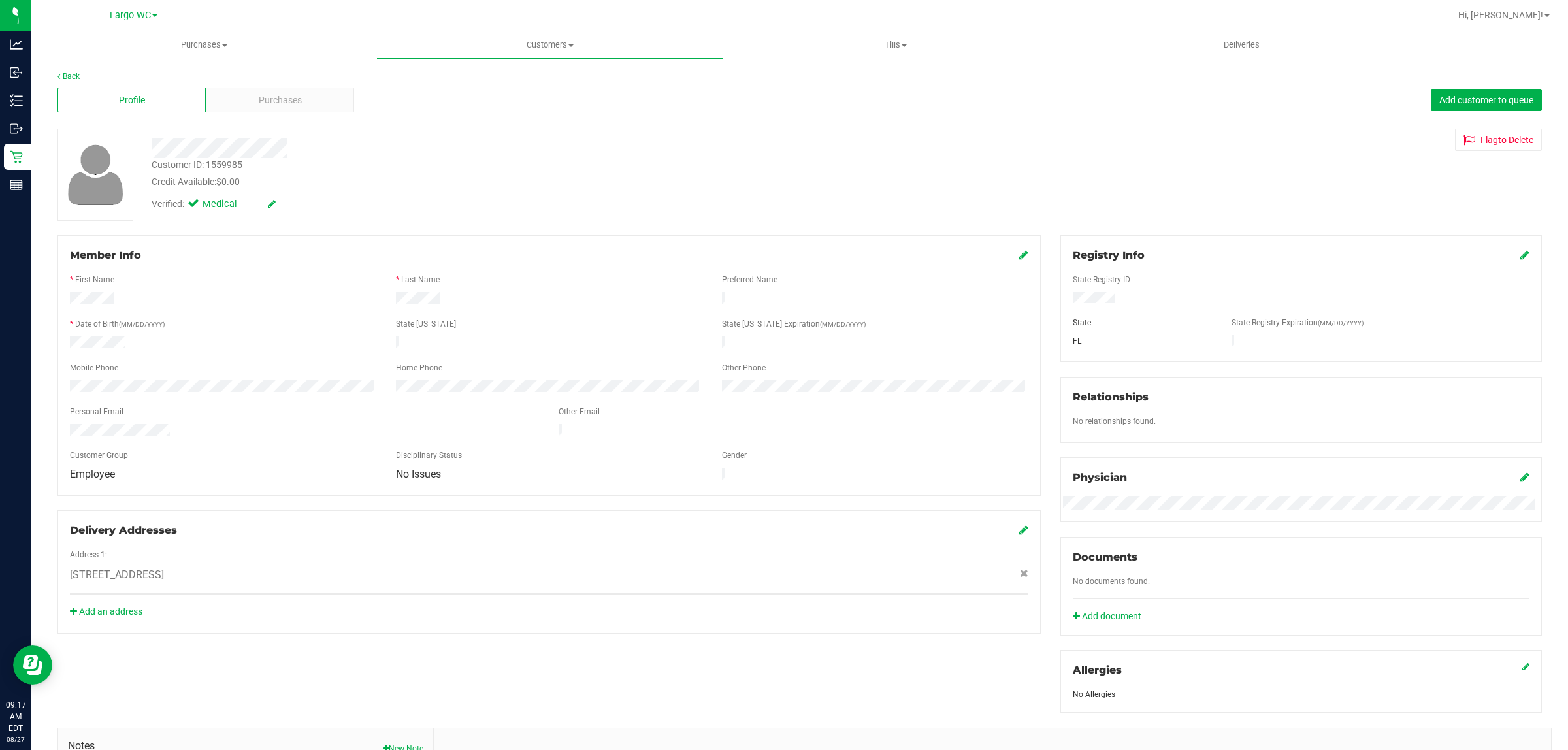
click at [229, 167] on div "Customer ID: 1559985" at bounding box center [197, 164] width 91 height 13
click at [229, 165] on div "Customer ID: 1559985" at bounding box center [197, 164] width 91 height 13
copy div "1559985"
click at [551, 41] on span "Customers" at bounding box center [550, 45] width 346 height 12
click at [433, 79] on span "All customers" at bounding box center [424, 79] width 94 height 11
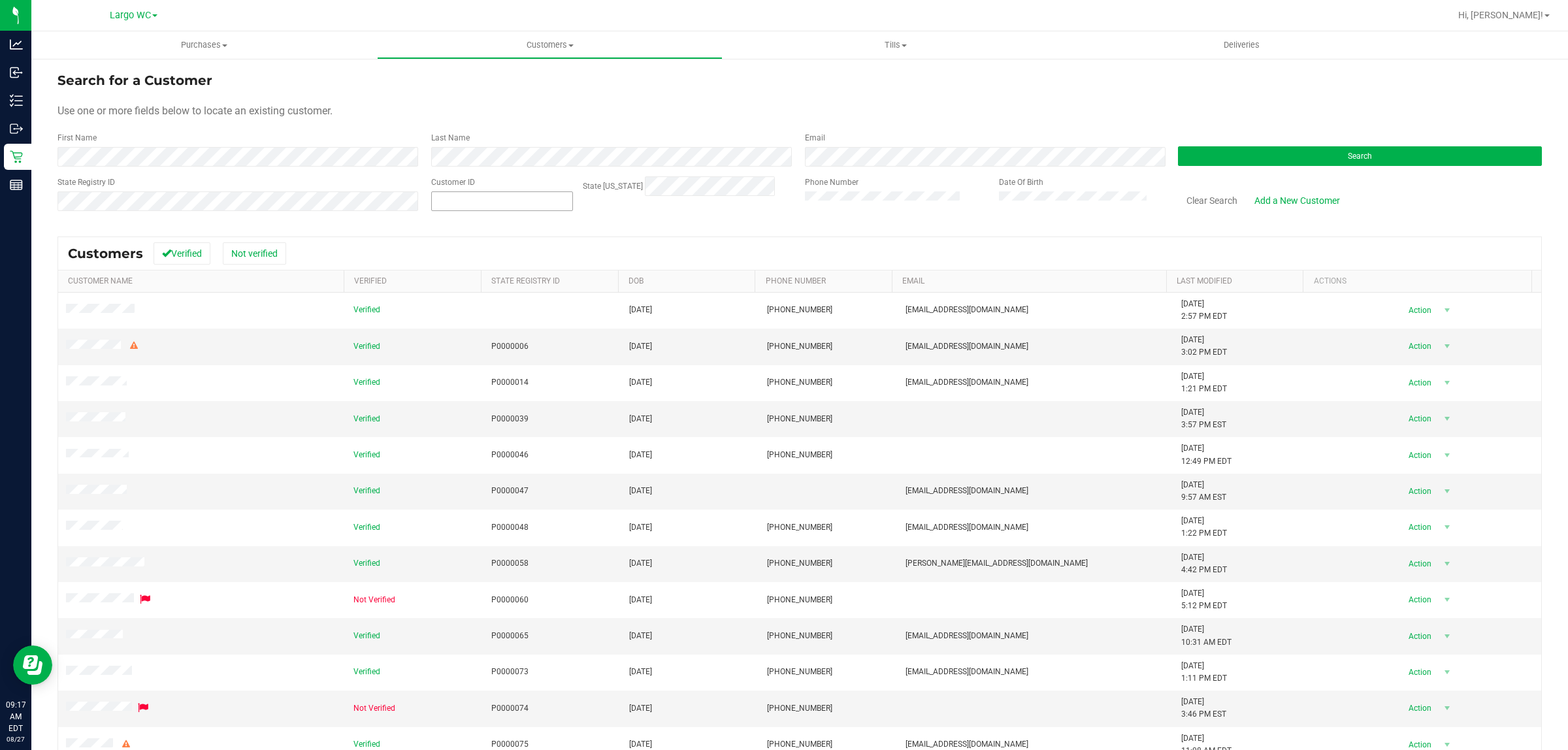
click at [453, 194] on div "Customer ID" at bounding box center [502, 199] width 141 height 46
click at [453, 194] on span at bounding box center [502, 201] width 141 height 20
paste input "1559985"
type input "1559985"
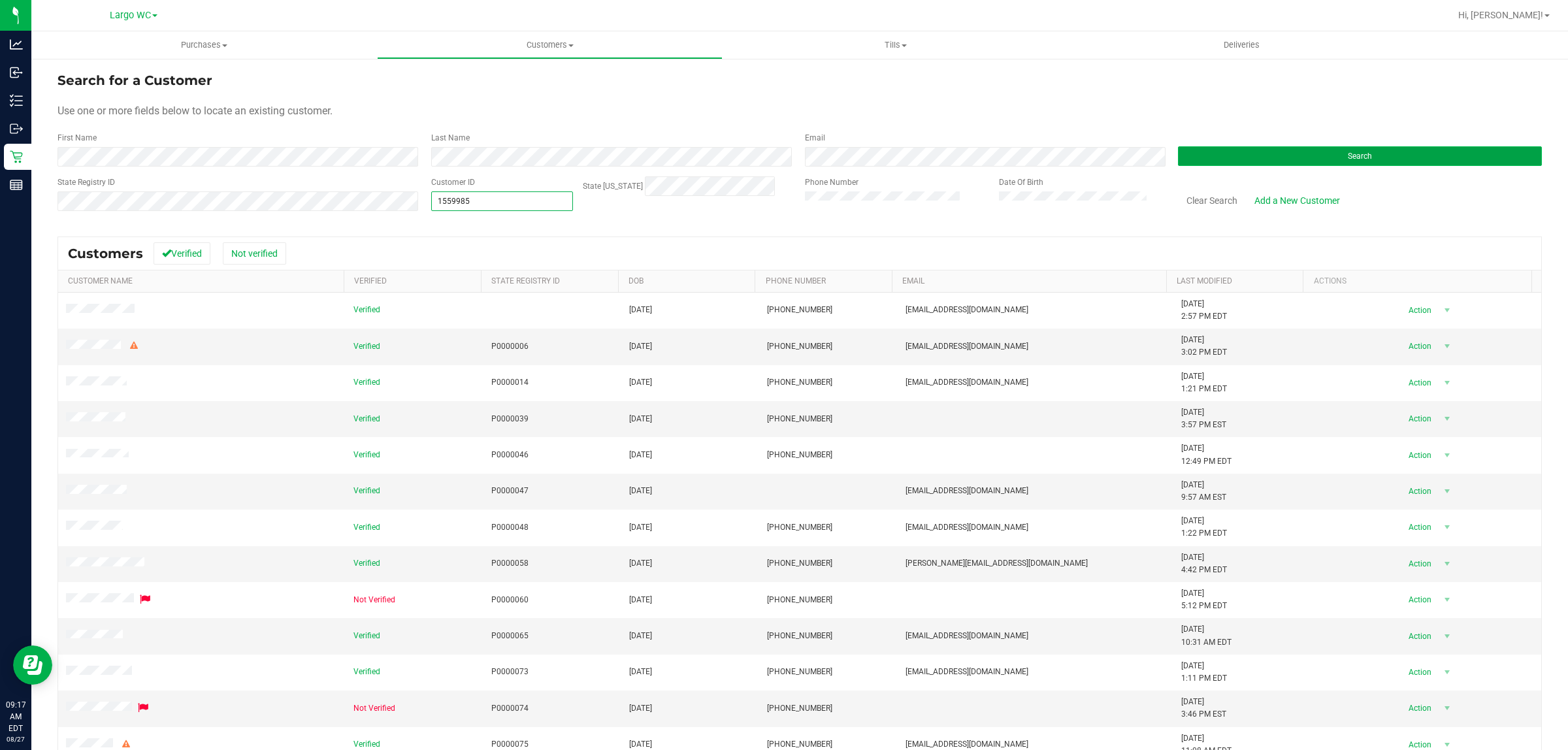
drag, startPoint x: 1307, startPoint y: 151, endPoint x: 1291, endPoint y: 153, distance: 16.1
click at [1254, 153] on button "Search" at bounding box center [1360, 156] width 364 height 20
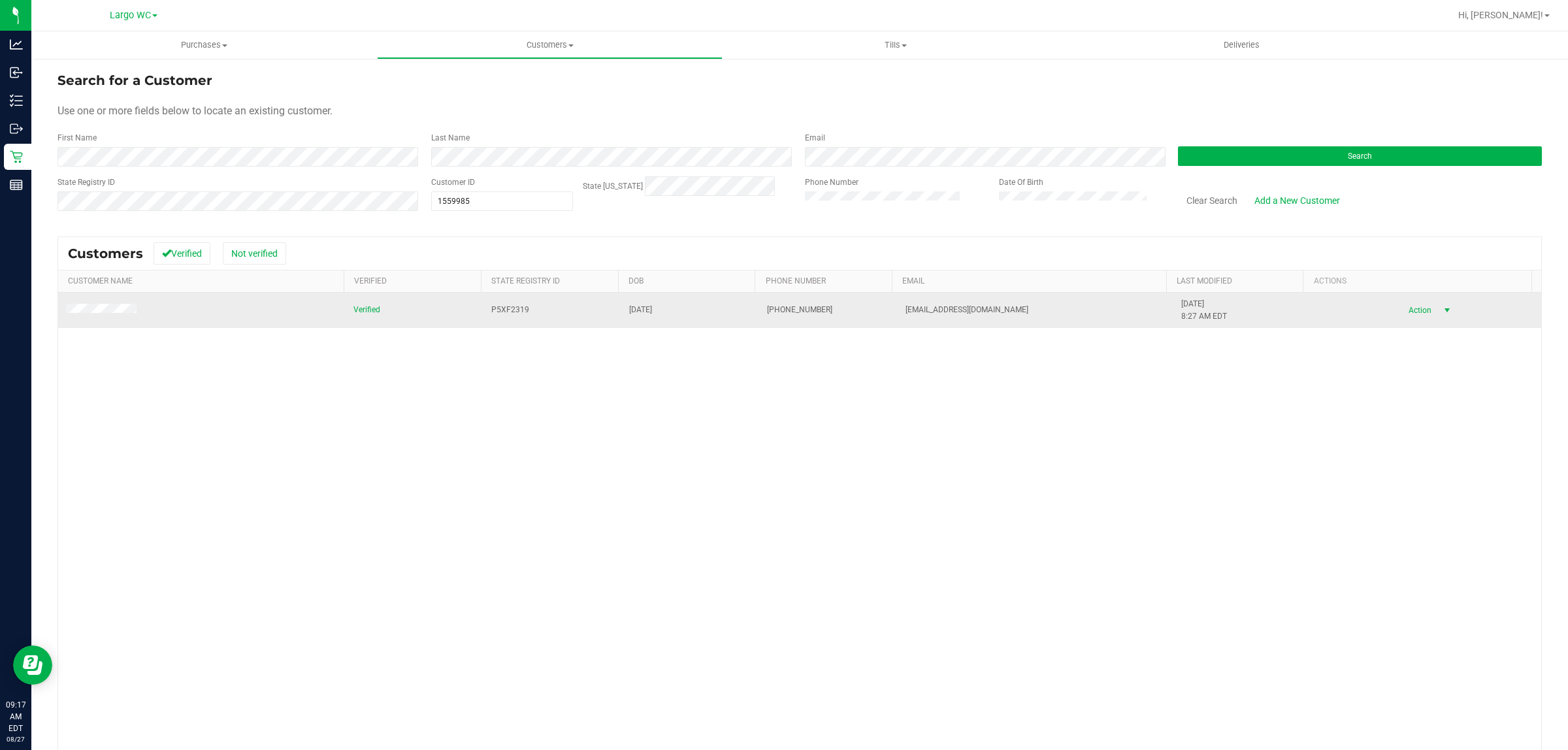
click at [1254, 308] on span "Action" at bounding box center [1418, 310] width 42 height 18
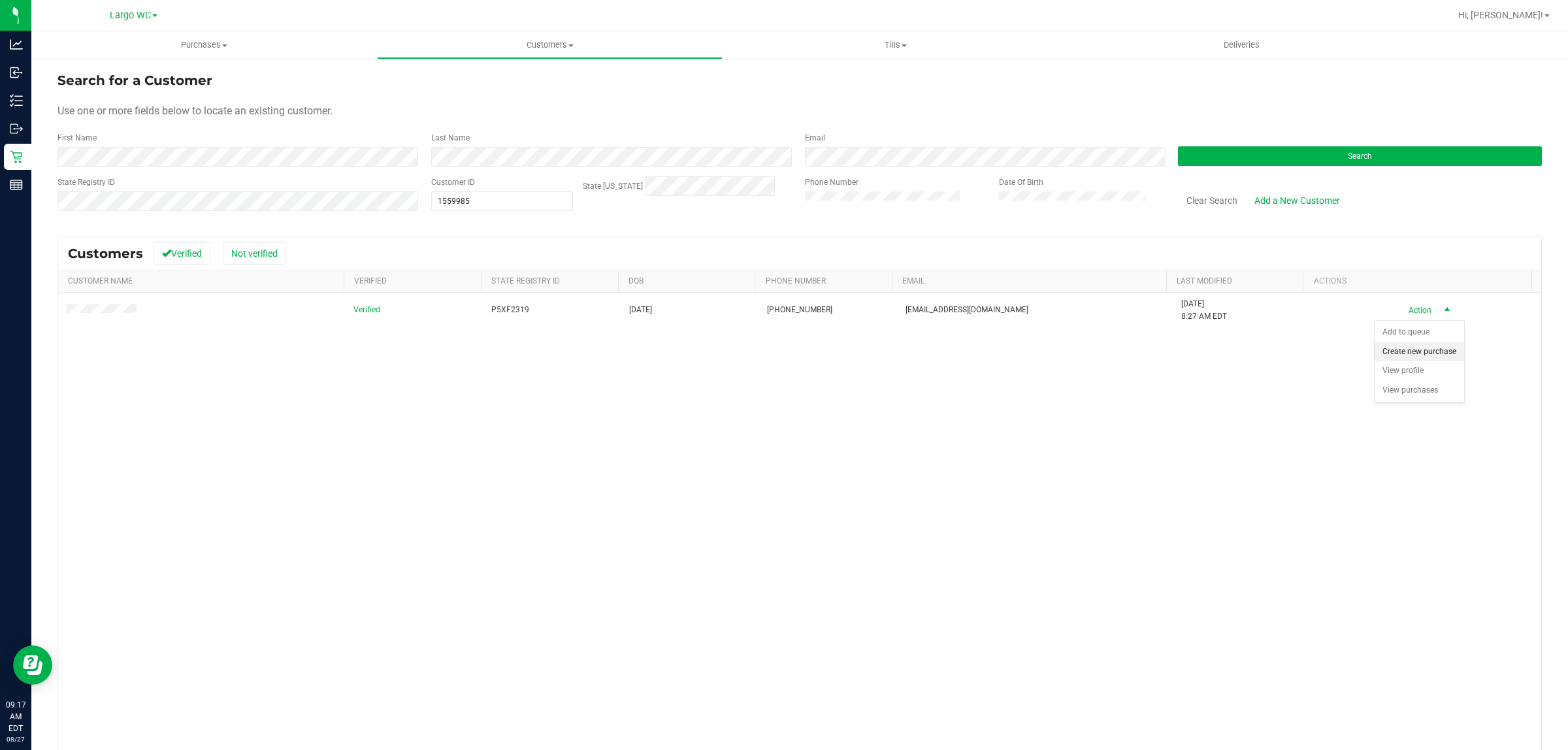
click at [1254, 350] on li "Create new purchase" at bounding box center [1419, 352] width 90 height 20
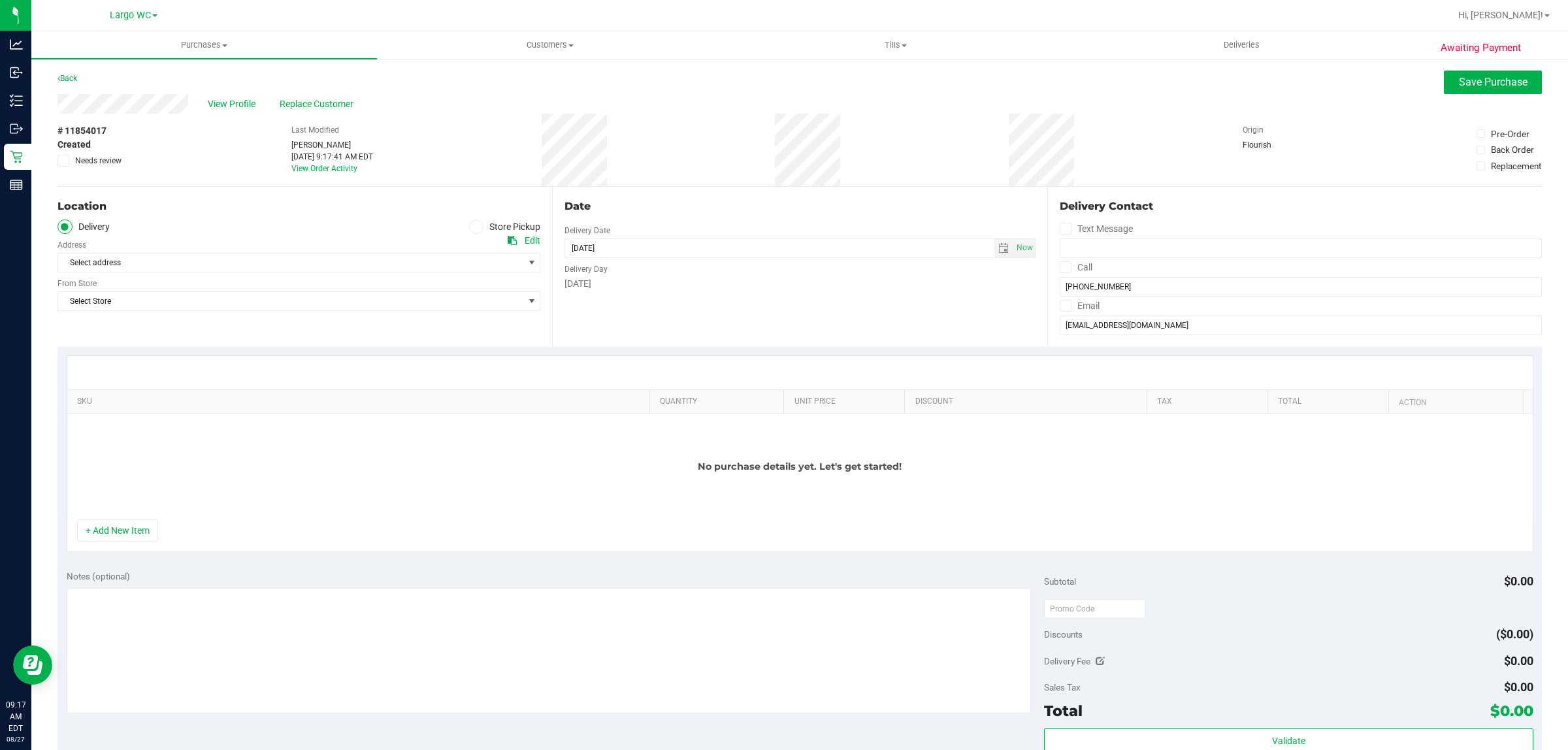
click at [472, 226] on icon at bounding box center [476, 226] width 8 height 0
click at [0, 0] on input "Store Pickup" at bounding box center [0, 0] width 0 height 0
click at [430, 260] on span "Select Store" at bounding box center [291, 263] width 465 height 18
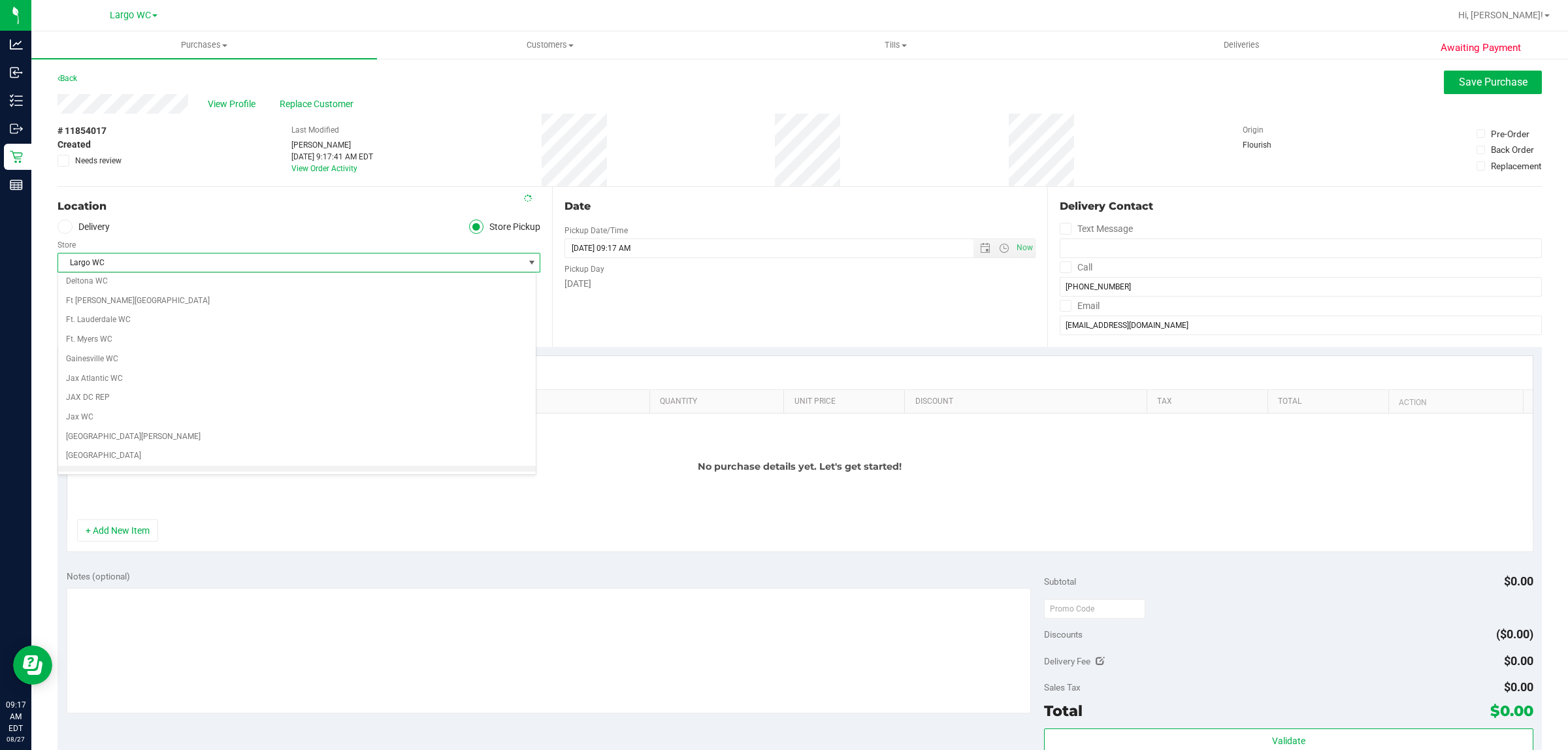
scroll to position [218, 0]
click at [172, 466] on li "Largo WC" at bounding box center [297, 456] width 478 height 20
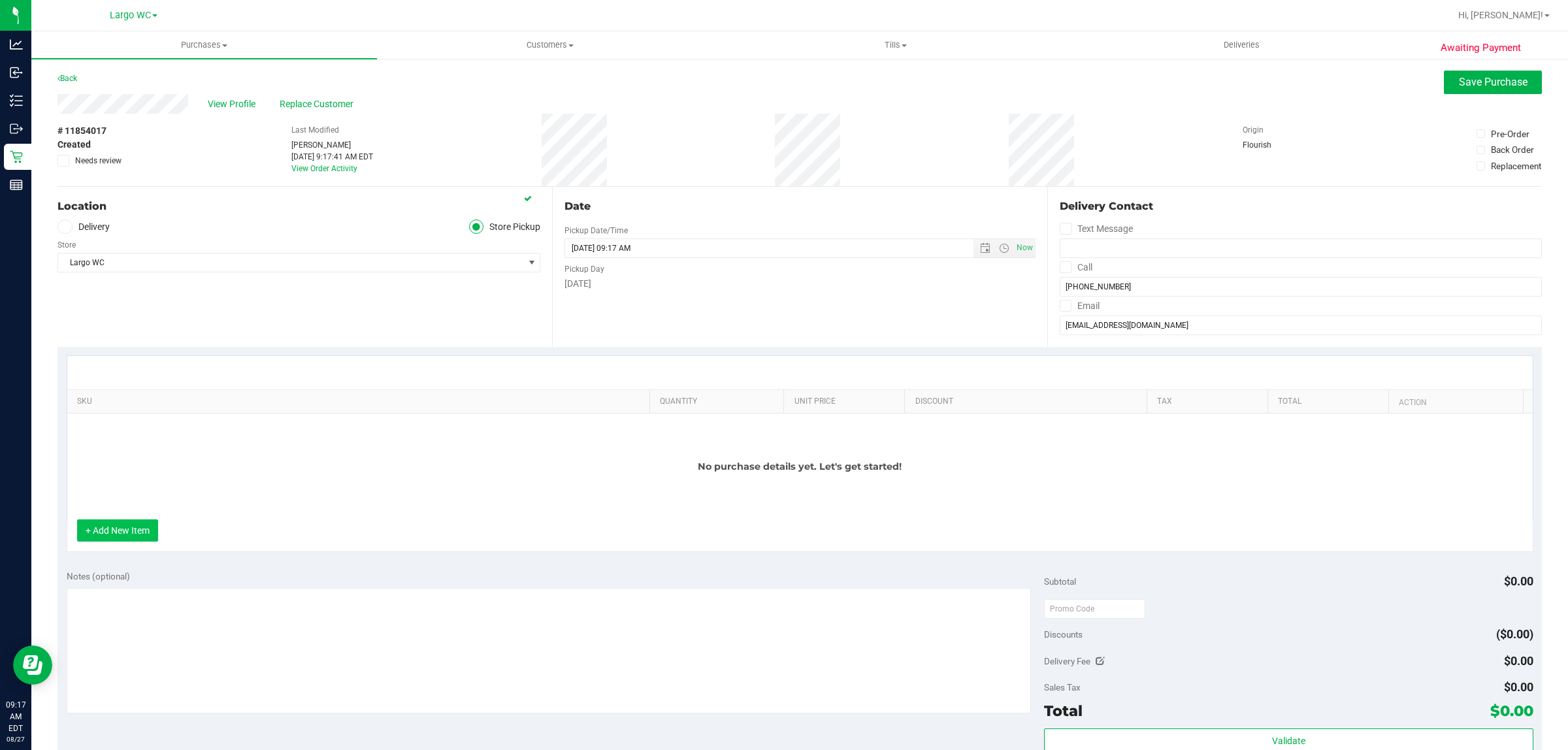
click at [145, 542] on button "+ Add New Item" at bounding box center [117, 531] width 81 height 22
click at [136, 542] on button "+ Add New Item" at bounding box center [117, 531] width 81 height 22
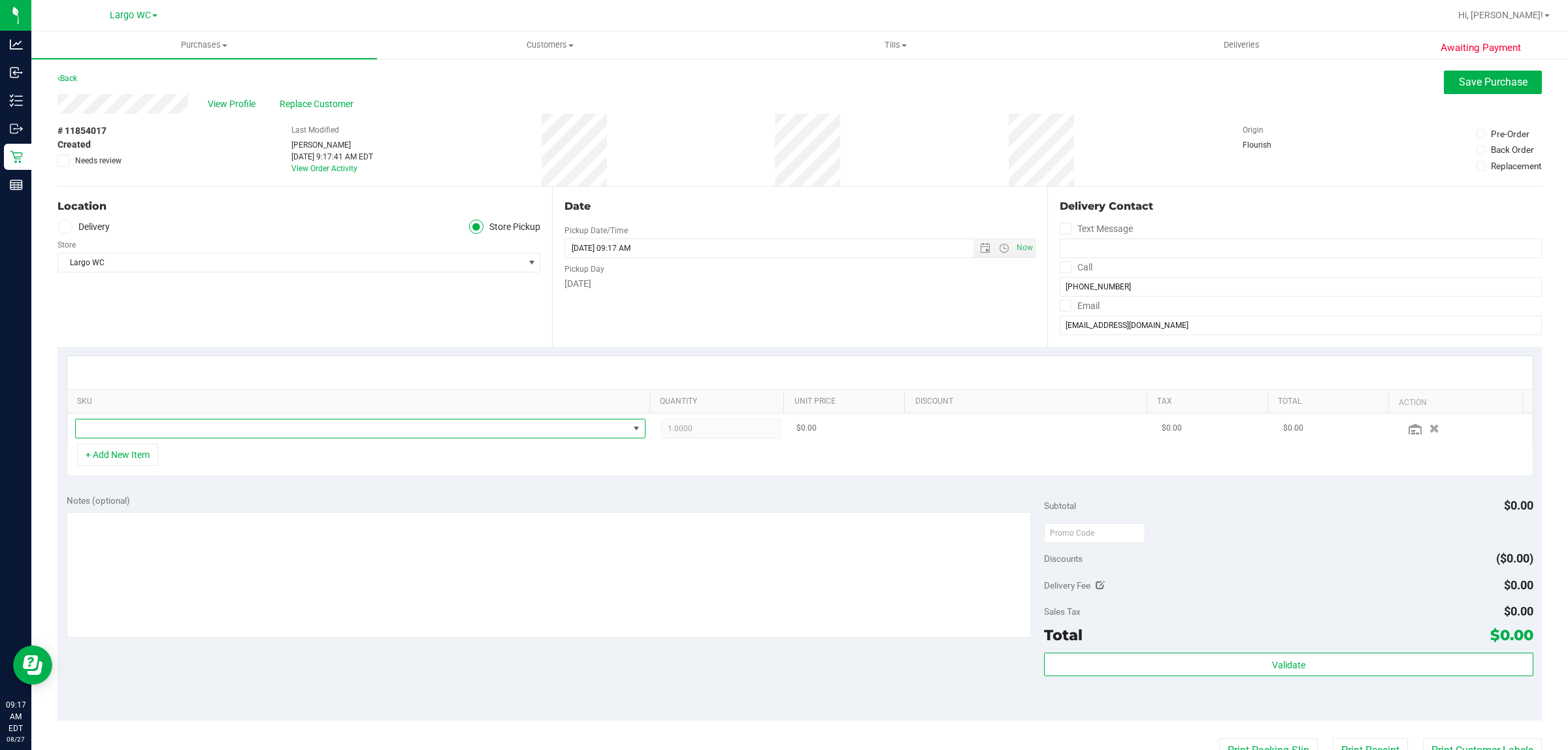
click at [181, 432] on span "NO DATA FOUND" at bounding box center [351, 428] width 553 height 18
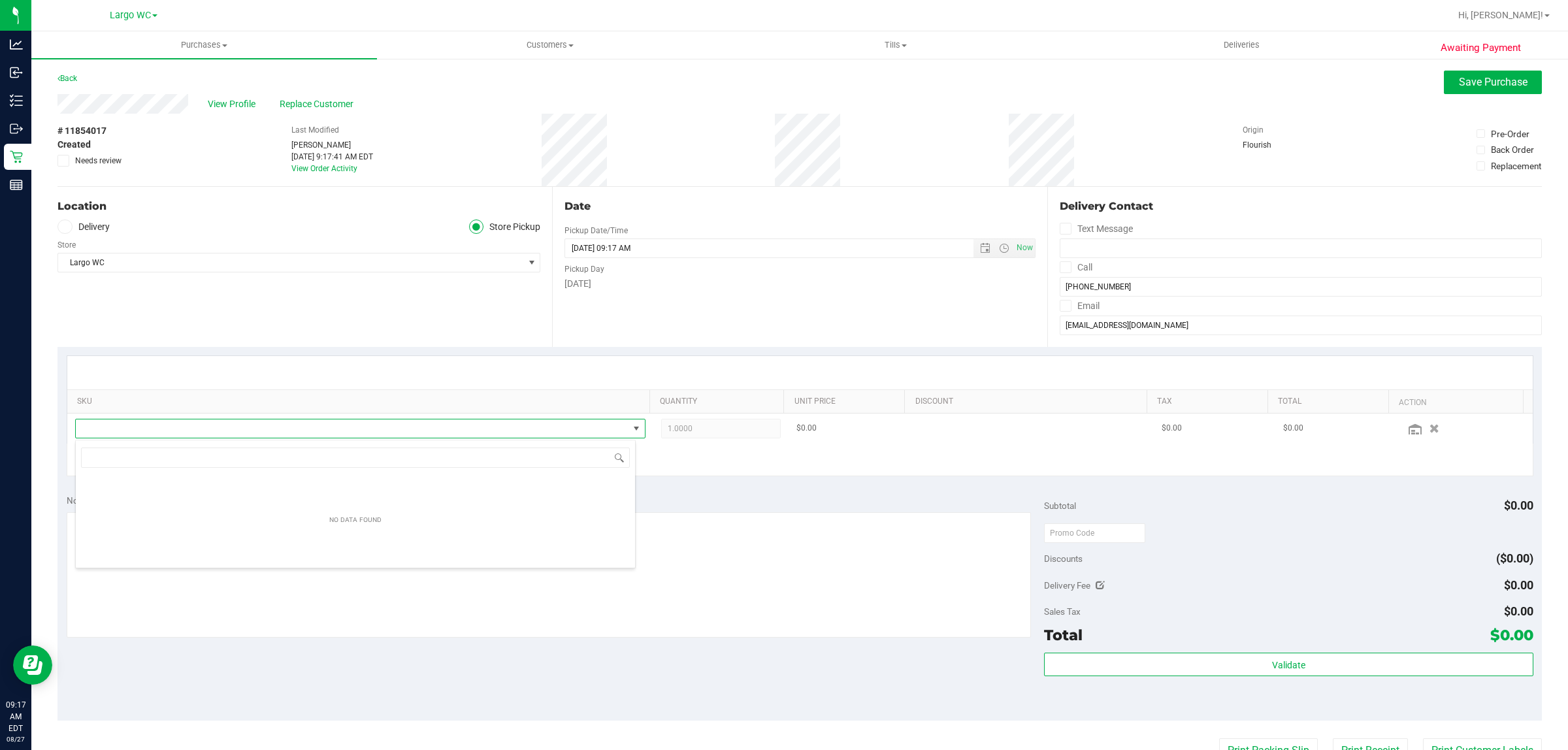
scroll to position [20, 560]
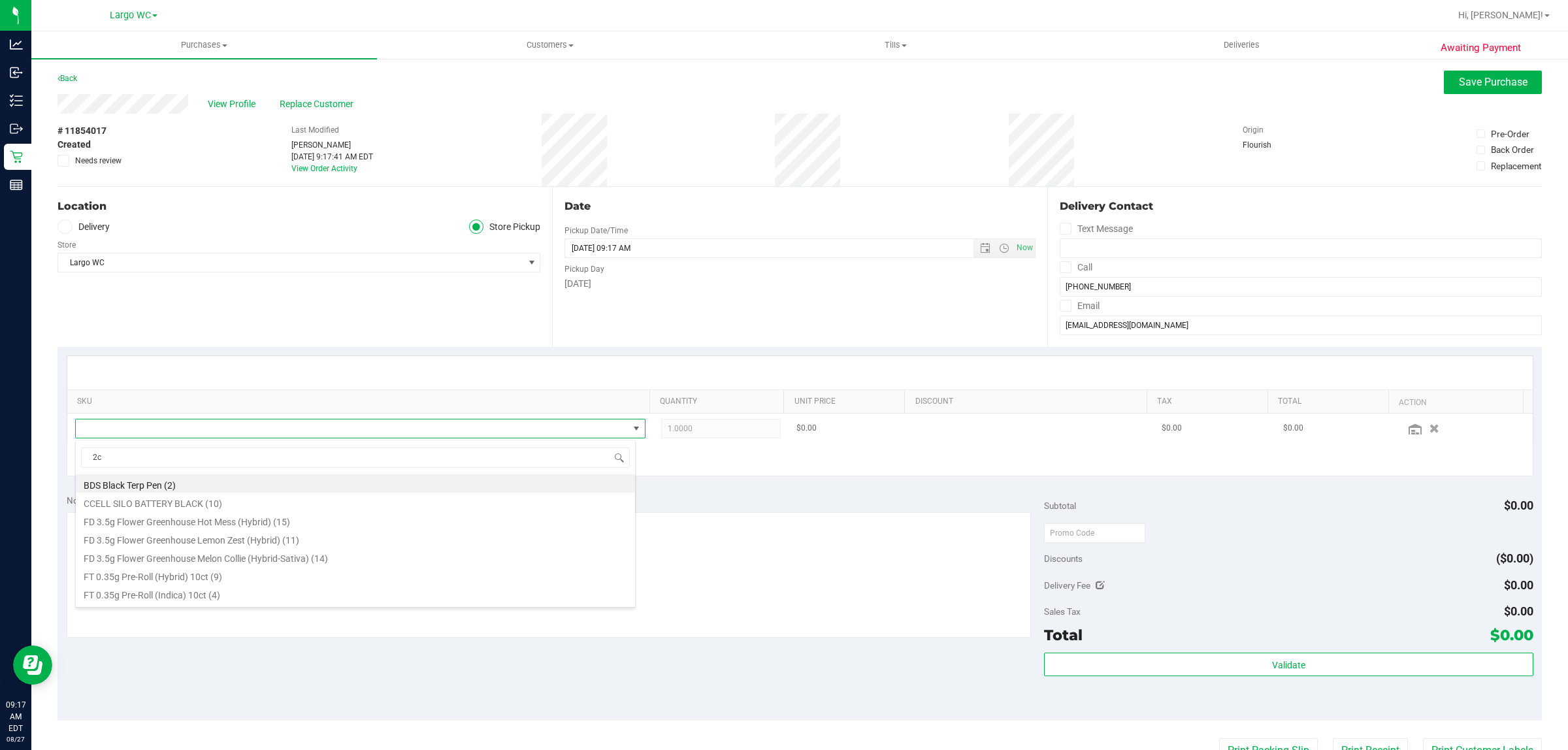
type input "2ct"
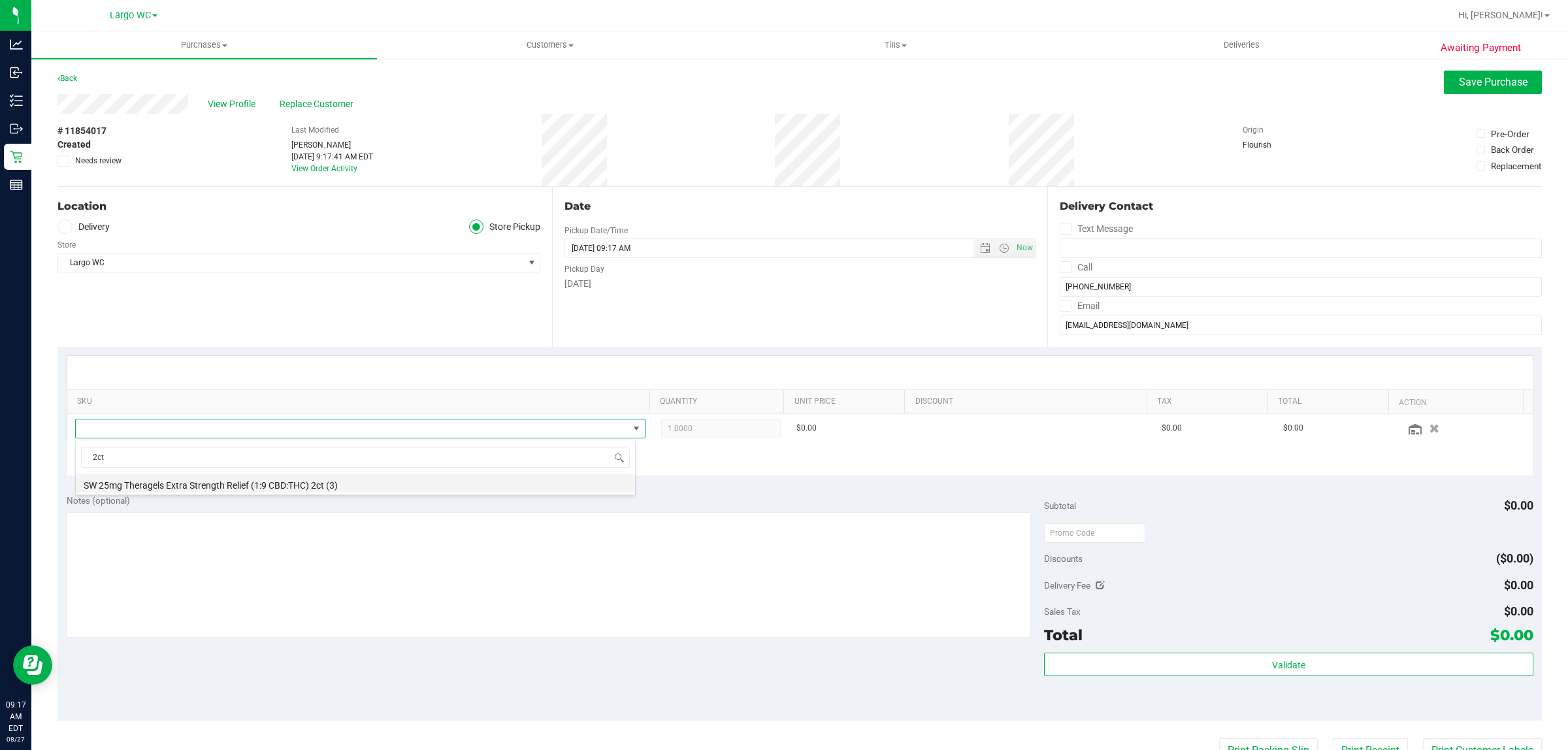
click at [318, 488] on li "SW 25mg Theragels Extra Strength Relief (1:9 CBD:THC) 2ct (3)" at bounding box center [355, 483] width 560 height 18
click at [700, 481] on div "SKU Quantity Unit Price Discount Tax Total Action SW 25mg Theragels Extra Stren…" at bounding box center [799, 416] width 1485 height 138
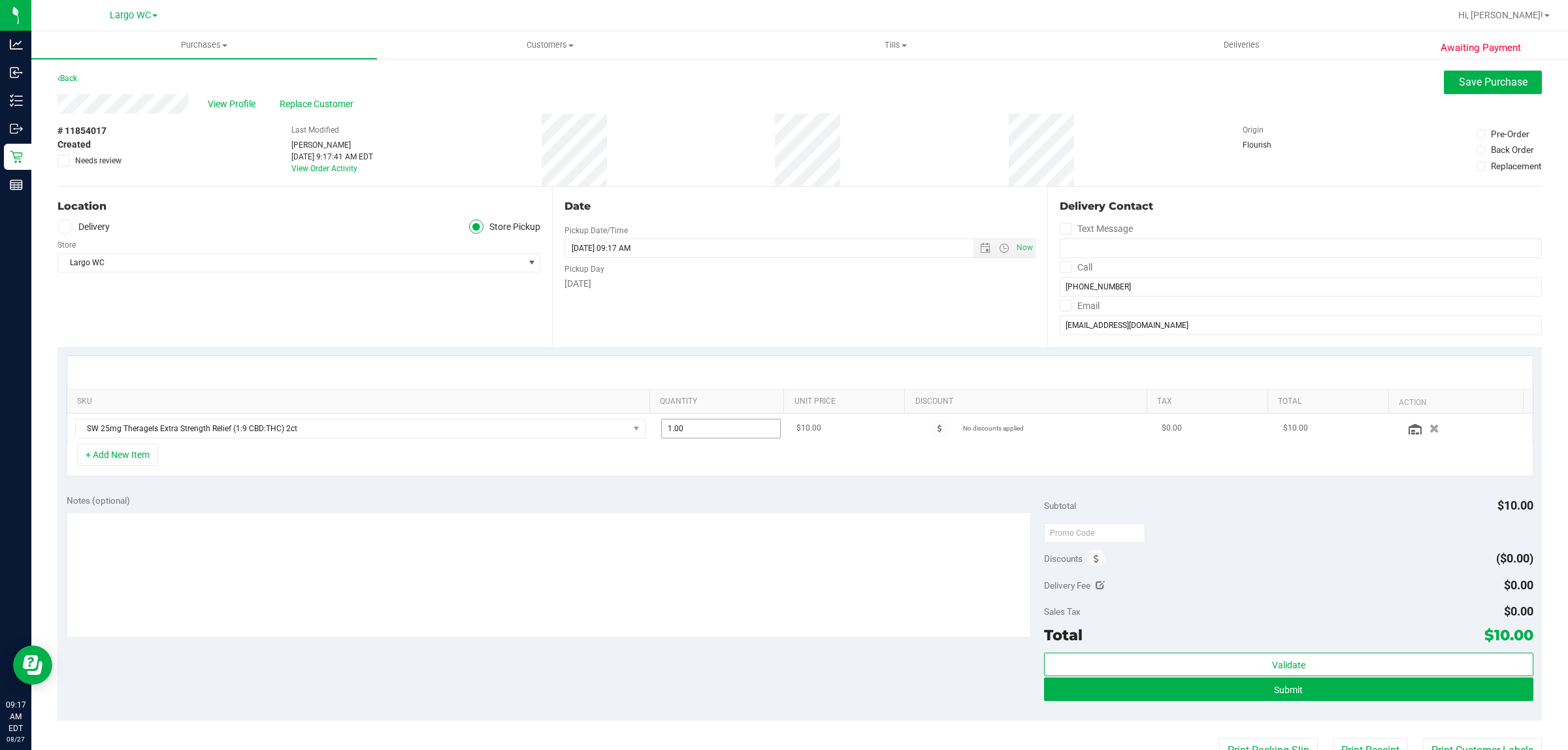
click at [704, 432] on span "1.00 1" at bounding box center [721, 428] width 119 height 20
type input "2"
type input "2.00"
click at [857, 351] on div "SKU Quantity Unit Price Discount Tax Total Action SW 25mg Theragels Extra Stren…" at bounding box center [799, 416] width 1485 height 138
click at [578, 550] on textarea at bounding box center [549, 575] width 965 height 126
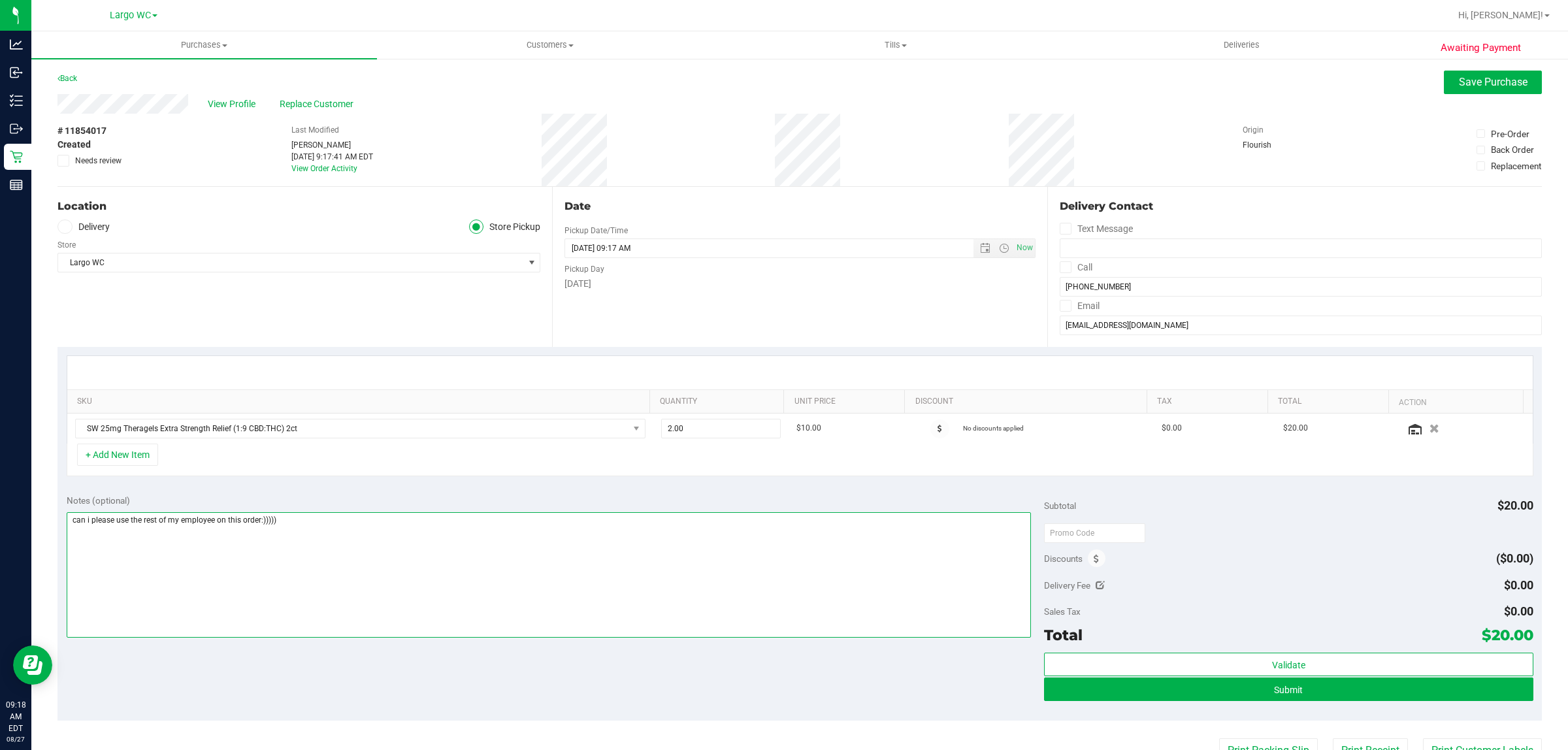
click at [259, 517] on textarea at bounding box center [549, 575] width 965 height 126
click at [394, 526] on textarea at bounding box center [549, 575] width 965 height 126
type textarea "can i please use the rest of my employee on this order :)))))"
click at [1254, 83] on span "Save Purchase" at bounding box center [1493, 82] width 68 height 13
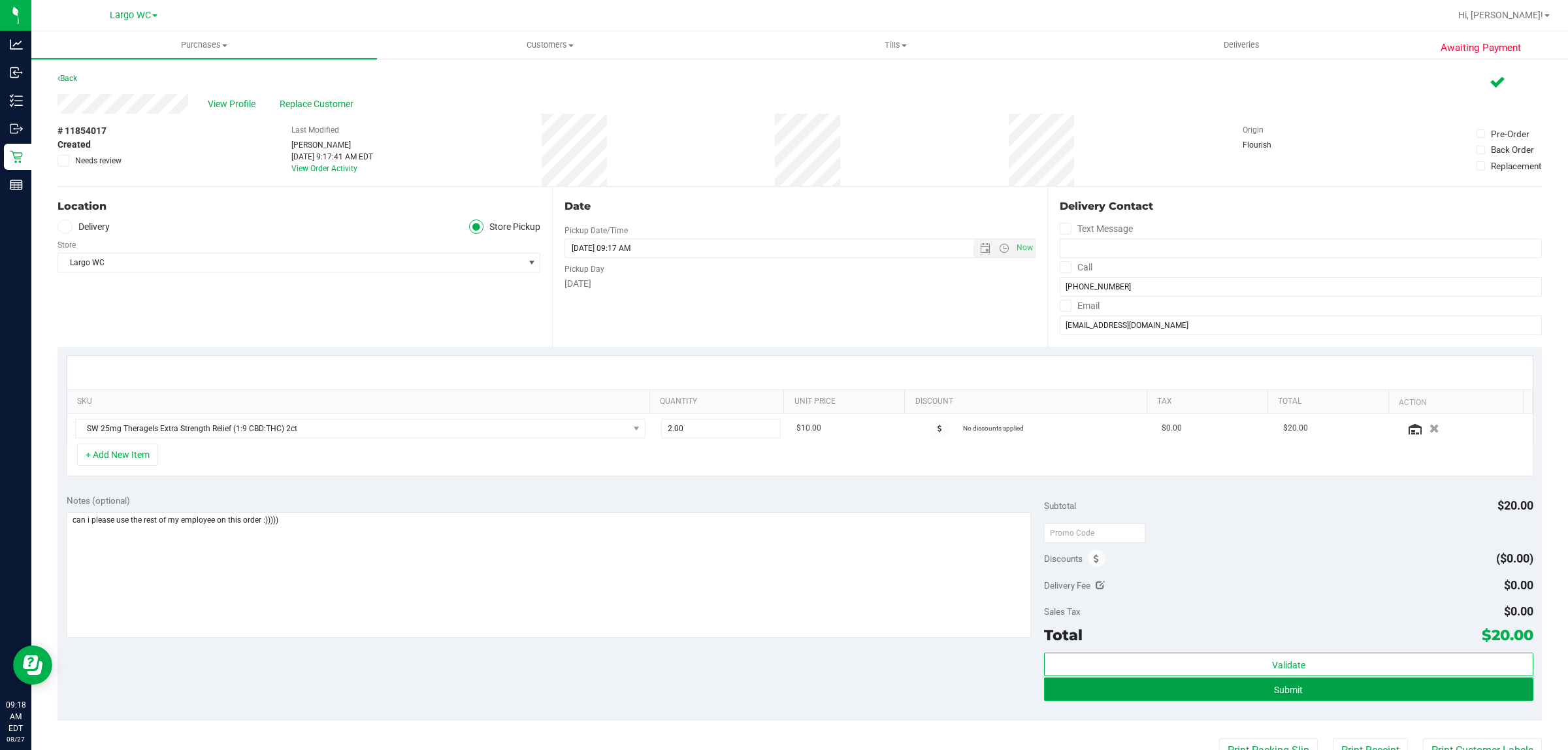
click at [1254, 600] on button "Submit" at bounding box center [1288, 689] width 489 height 24
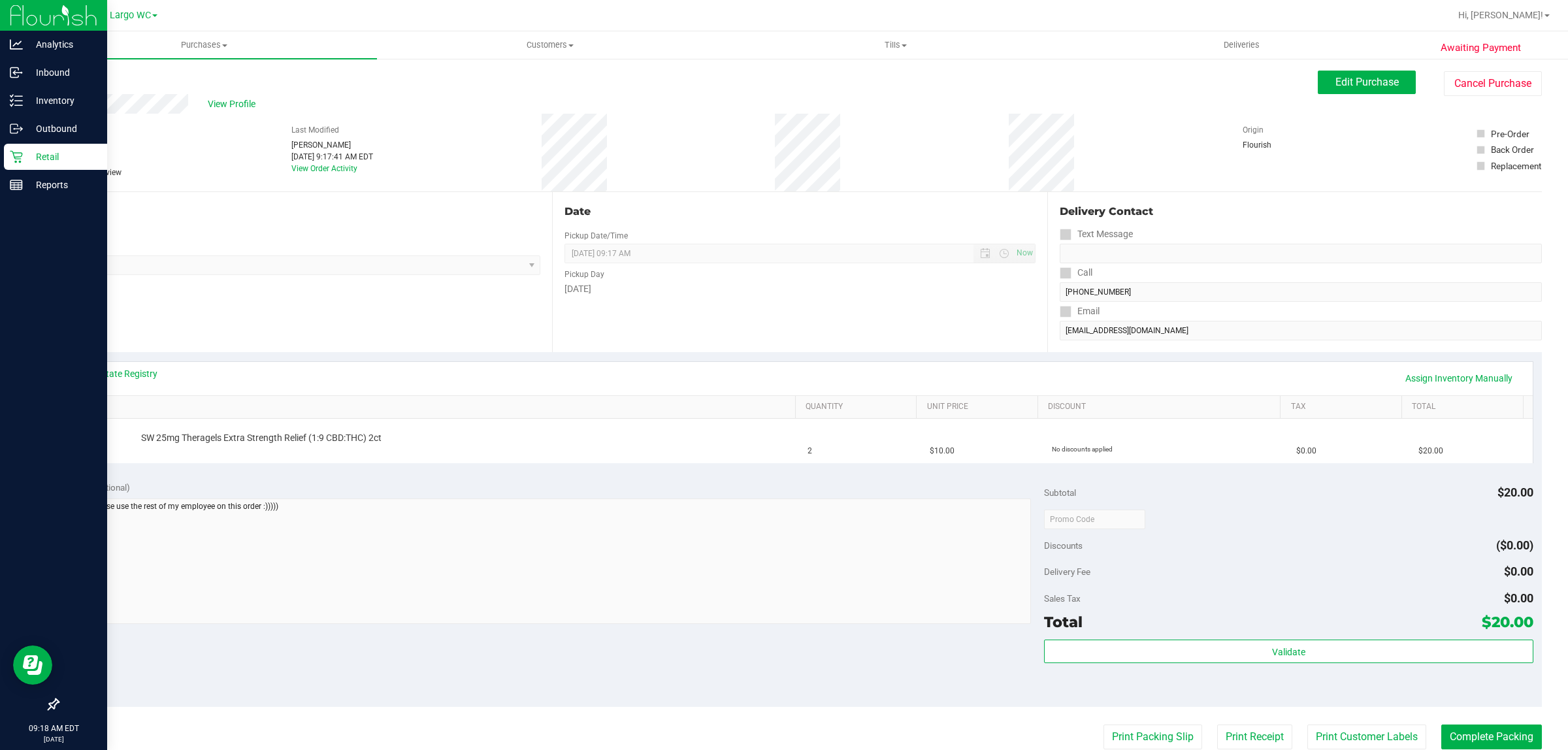
click at [47, 153] on p "Retail" at bounding box center [62, 157] width 79 height 16
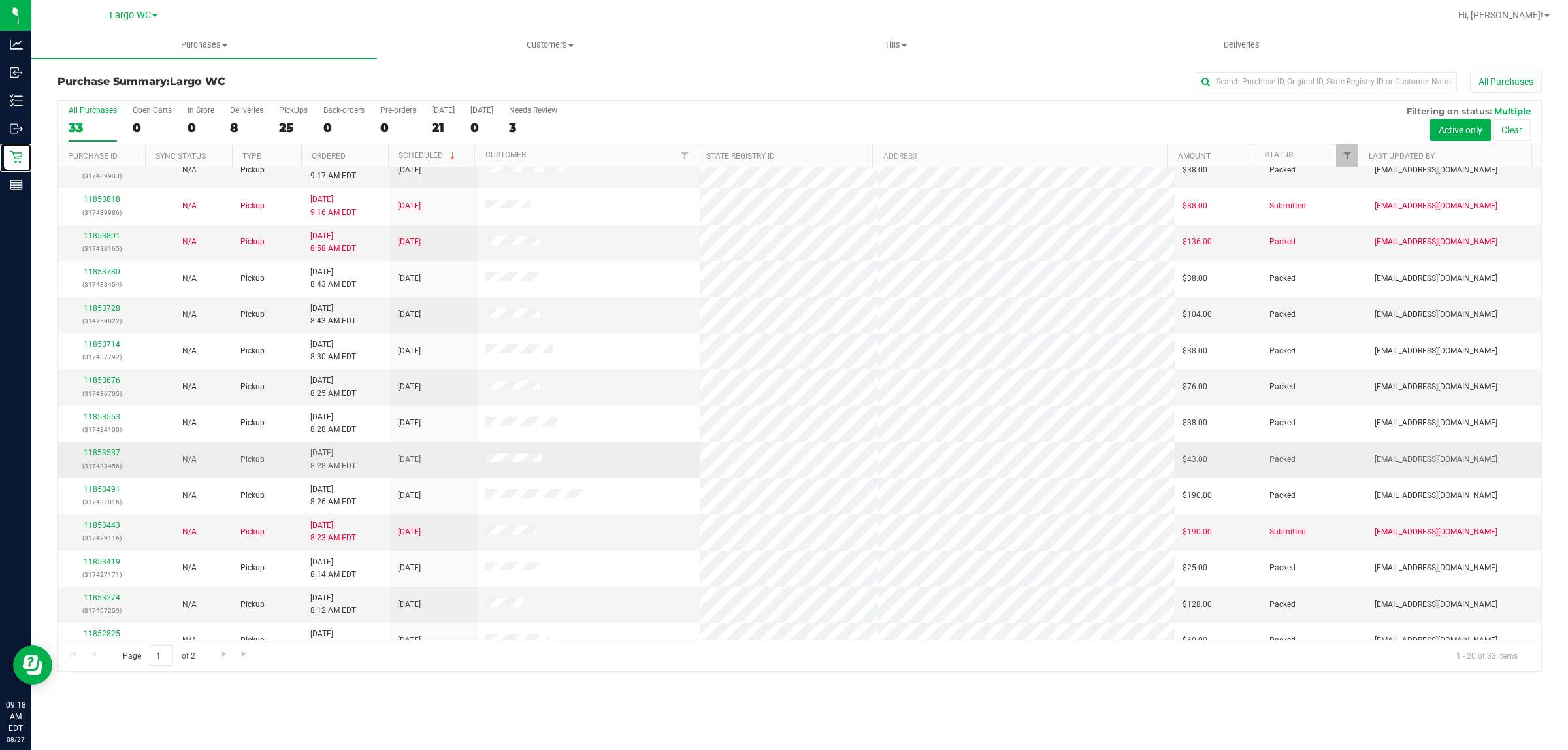
scroll to position [171, 0]
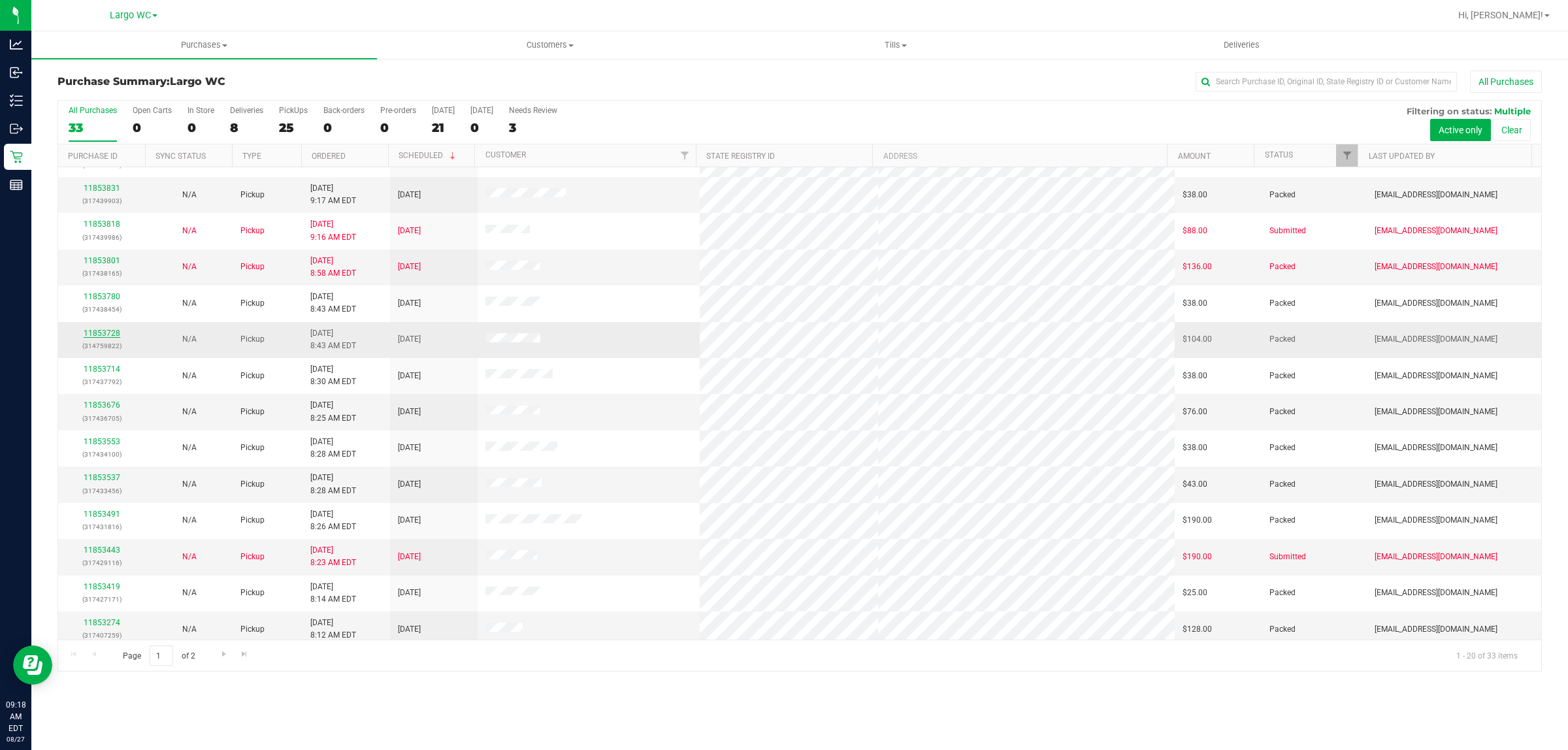
click at [95, 338] on link "11853728" at bounding box center [101, 333] width 37 height 9
